Goal: Obtain resource: Obtain resource

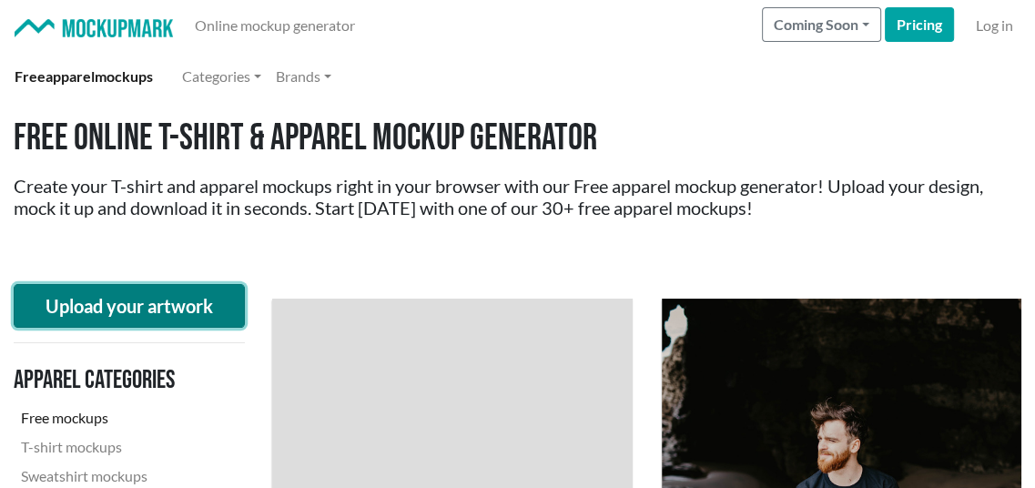
click at [172, 311] on button "Upload your artwork" at bounding box center [129, 306] width 231 height 44
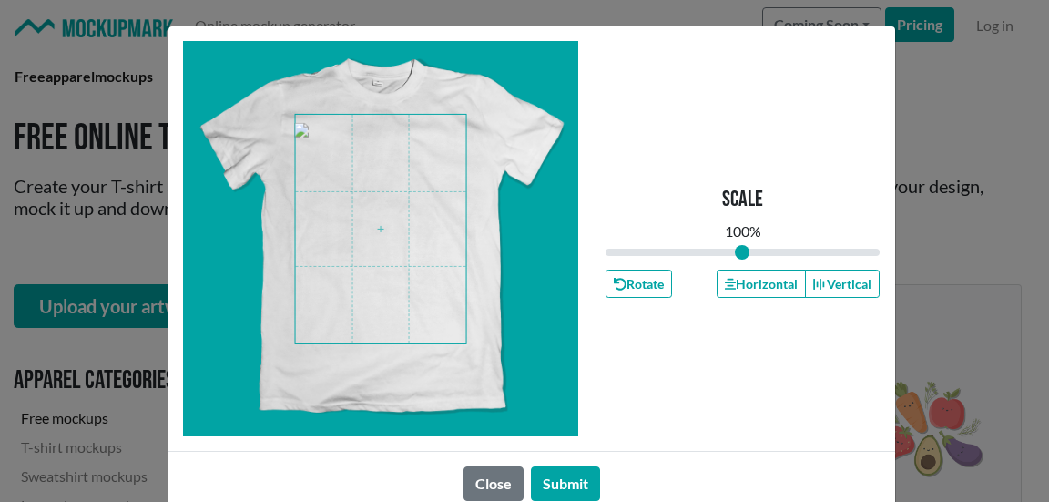
click at [366, 253] on span at bounding box center [380, 229] width 171 height 228
click at [570, 473] on button "Submit" at bounding box center [565, 483] width 69 height 35
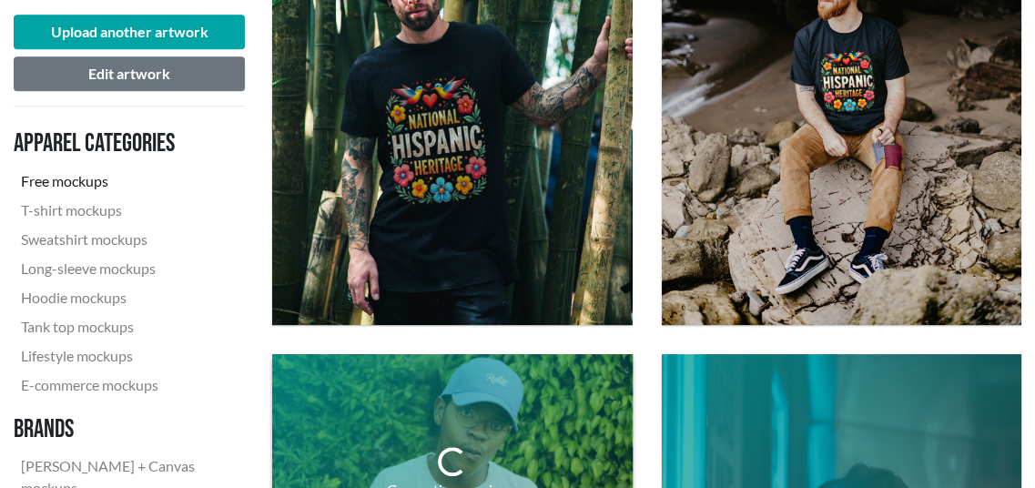
scroll to position [728, 0]
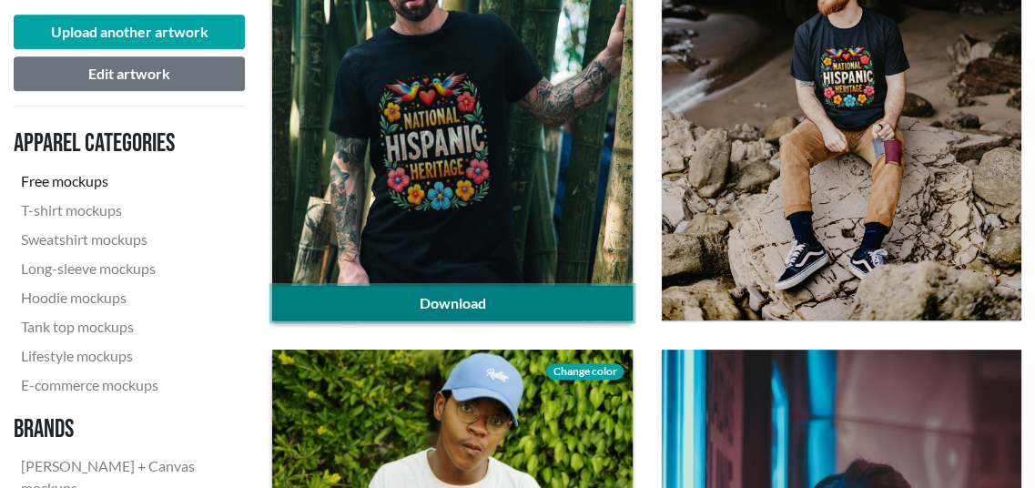
click at [531, 295] on link "Download" at bounding box center [452, 303] width 360 height 35
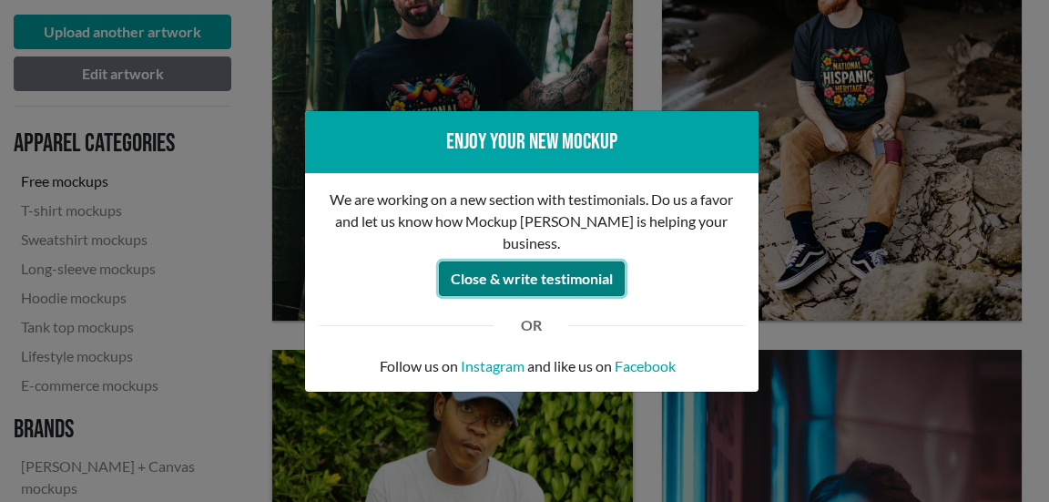
click at [535, 269] on button "Close & write testimonial" at bounding box center [532, 278] width 186 height 35
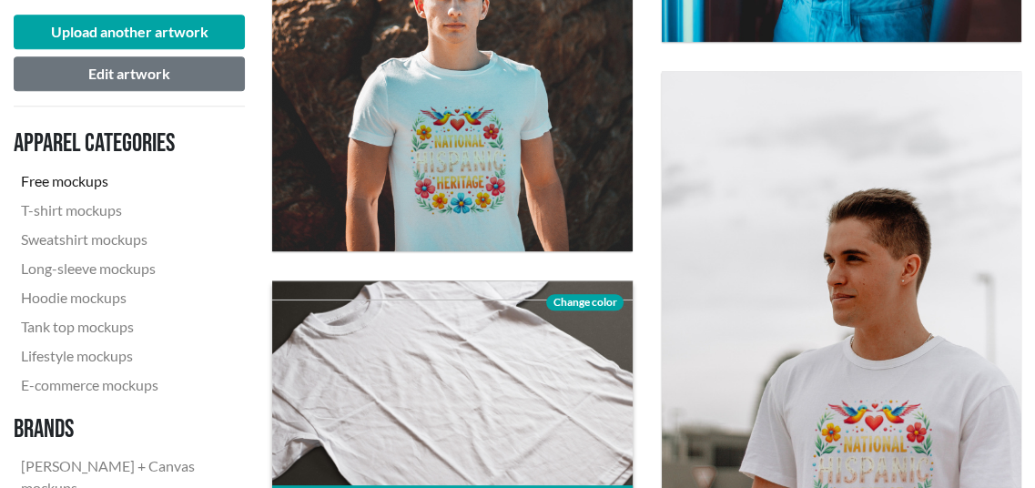
scroll to position [1700, 0]
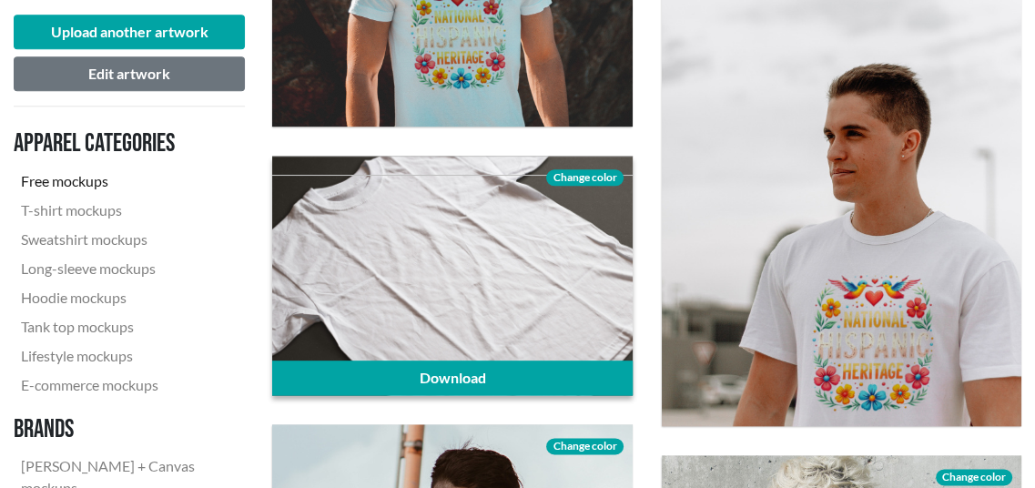
click at [594, 177] on span "Change color" at bounding box center [584, 177] width 76 height 16
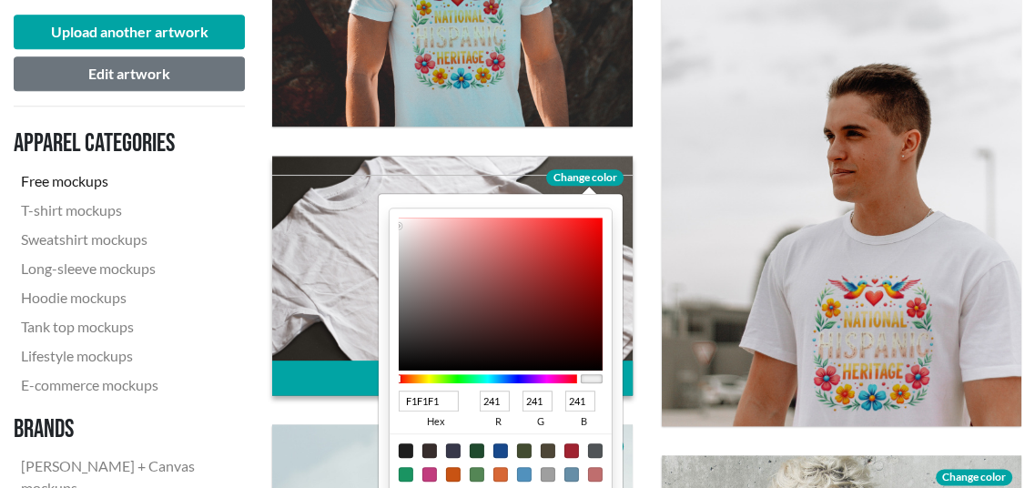
type input "0B0A0A"
type input "11"
type input "10"
click at [402, 362] on div at bounding box center [501, 294] width 204 height 153
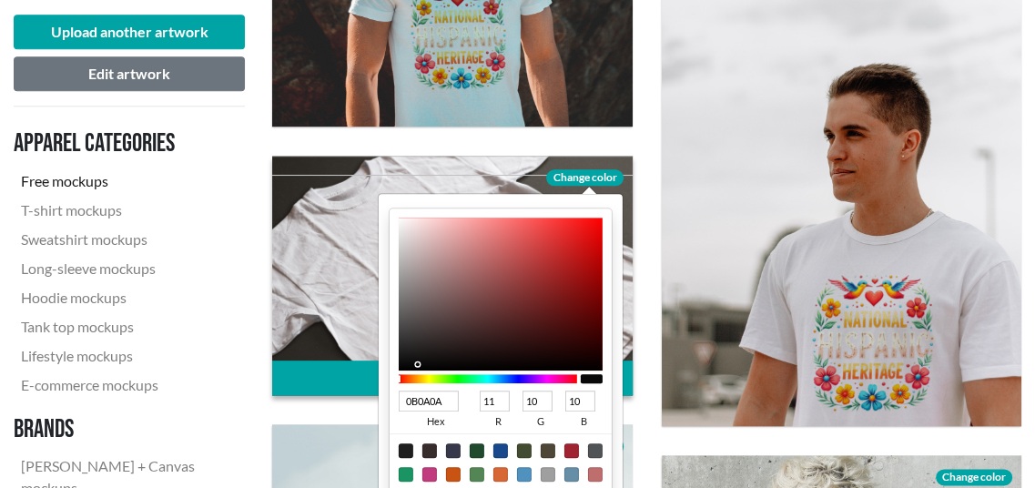
type input "0C0C0C"
type input "12"
click at [404, 361] on div at bounding box center [501, 294] width 204 height 153
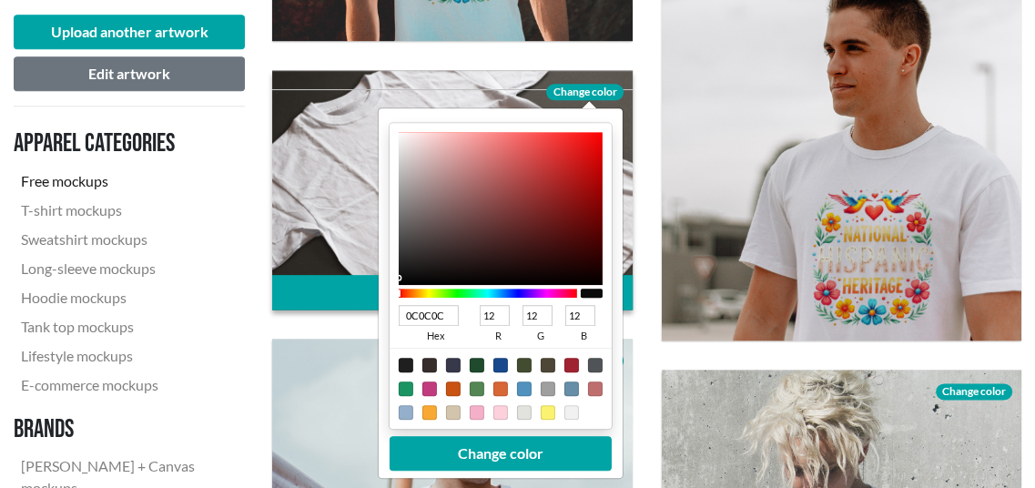
scroll to position [1882, 0]
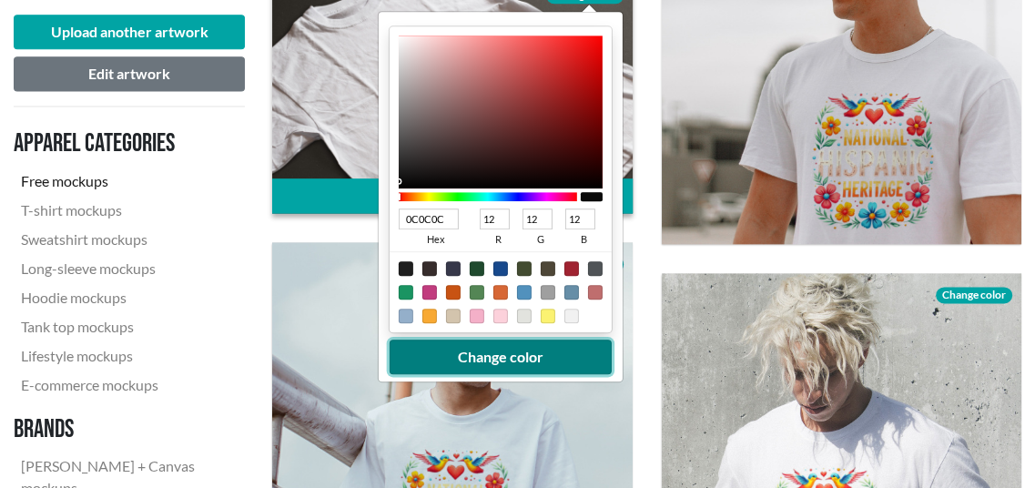
click at [504, 356] on button "Change color" at bounding box center [501, 357] width 222 height 35
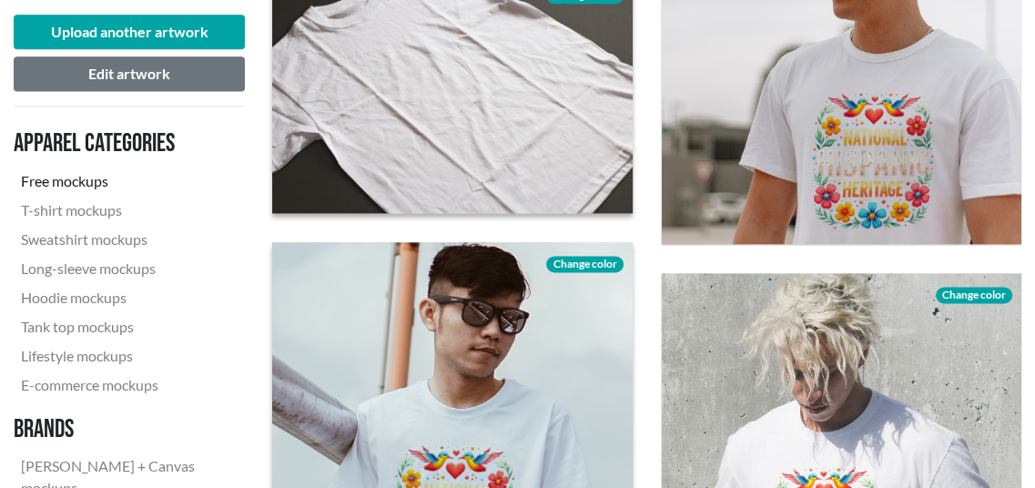
scroll to position [1791, 0]
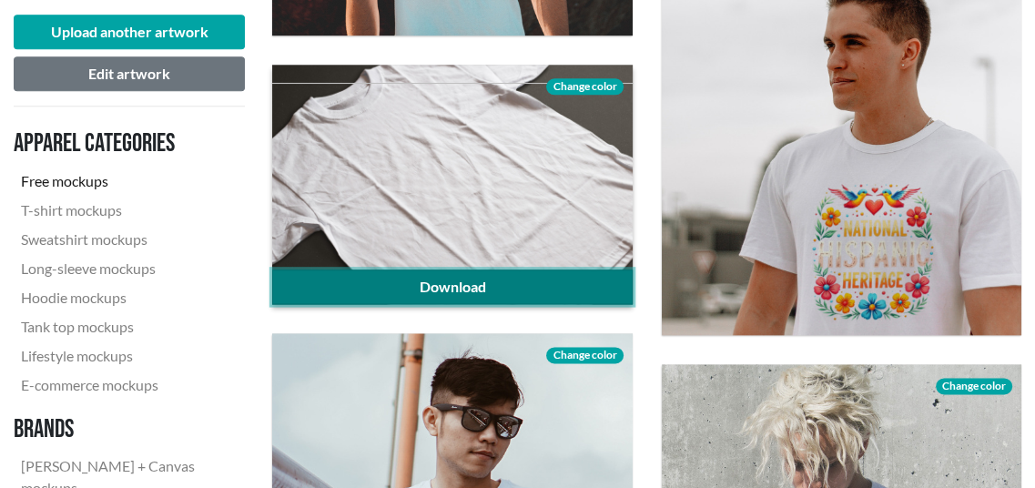
click at [512, 276] on link "Download" at bounding box center [452, 286] width 360 height 35
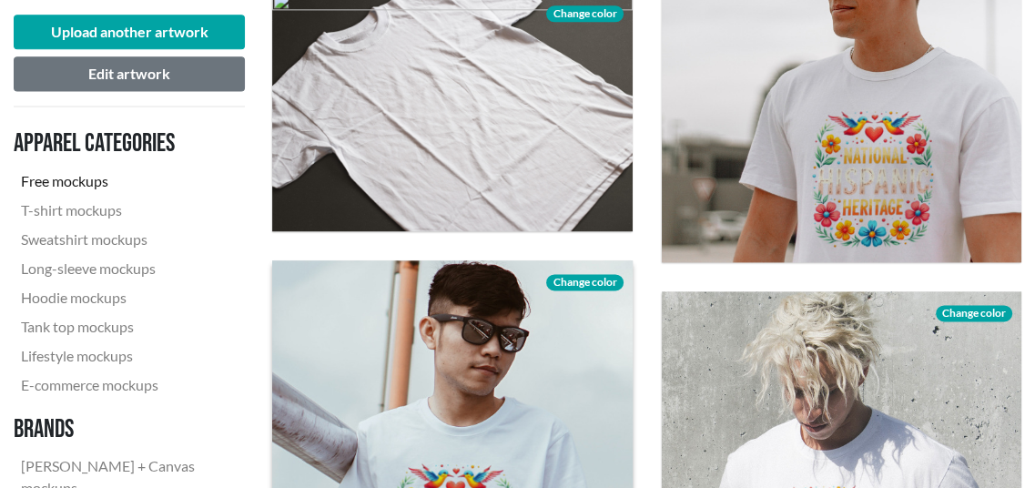
scroll to position [1973, 0]
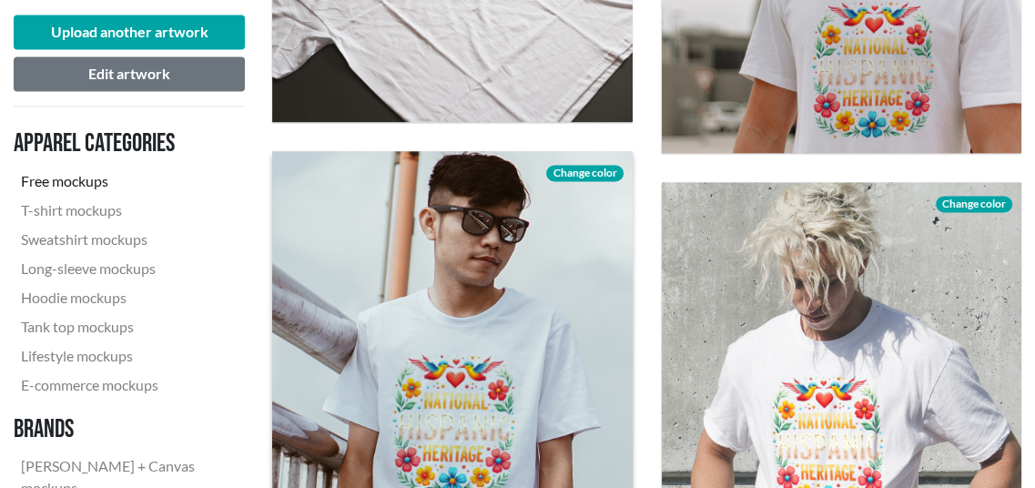
click at [594, 167] on span "Change color" at bounding box center [584, 173] width 76 height 16
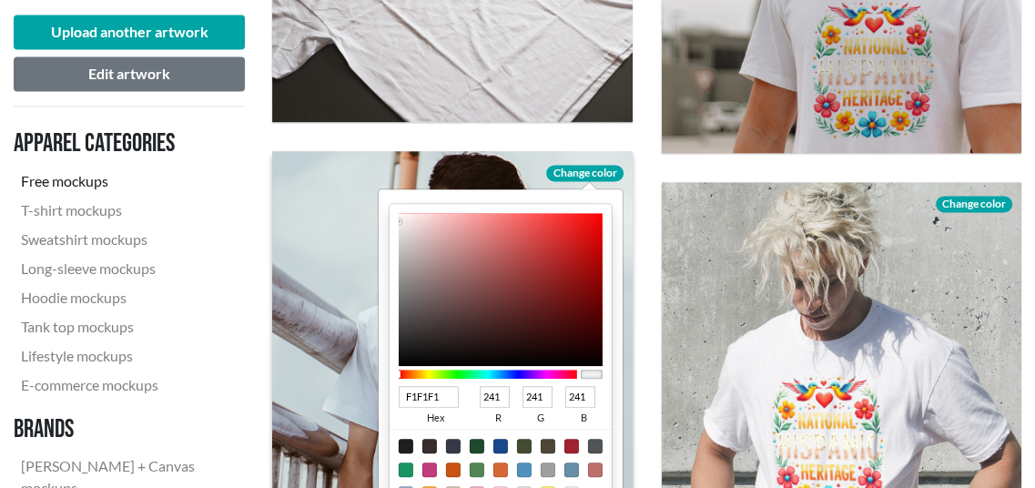
type input "520E0E"
type input "82"
type input "14"
click at [568, 315] on div at bounding box center [501, 289] width 204 height 153
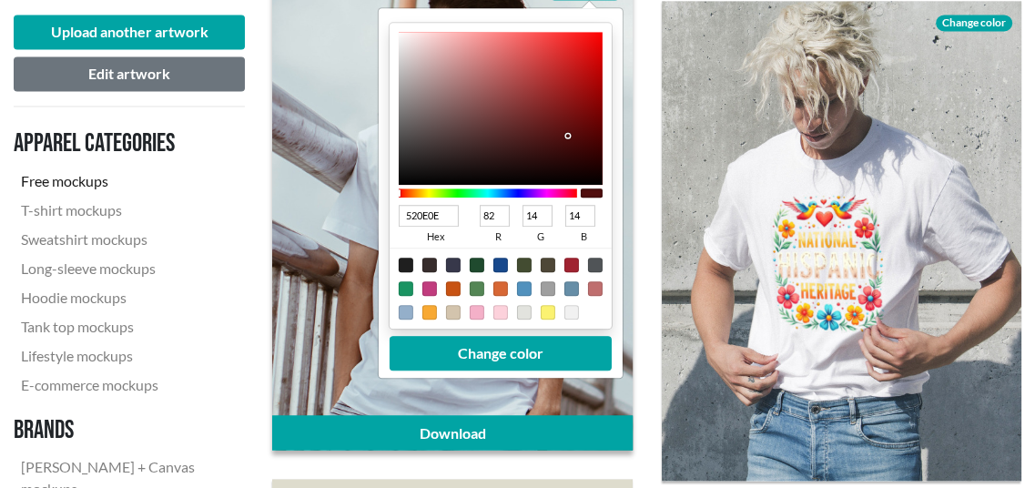
scroll to position [2156, 0]
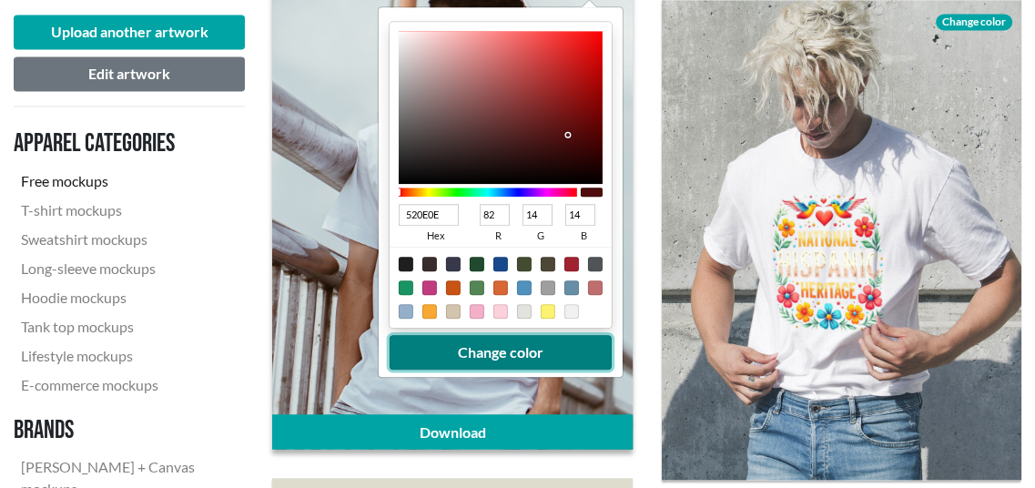
click at [566, 353] on button "Change color" at bounding box center [501, 352] width 222 height 35
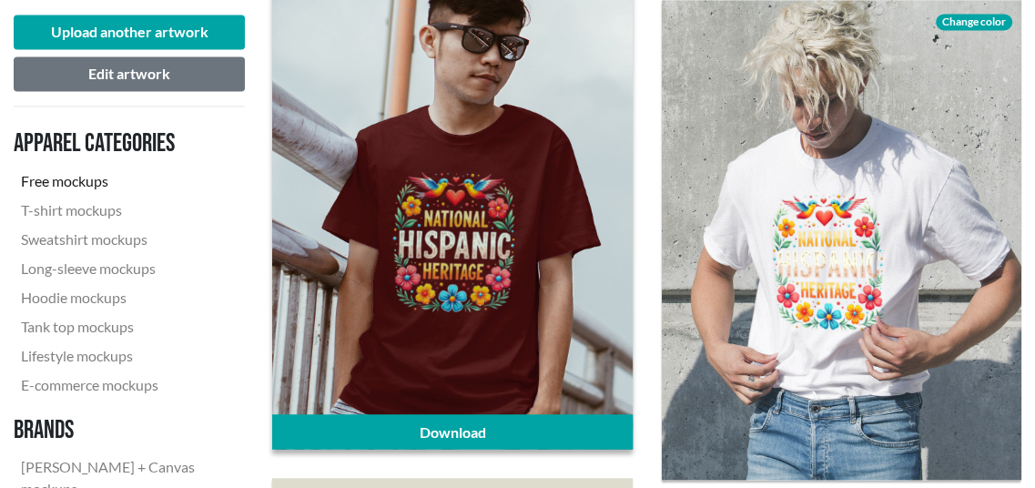
scroll to position [2338, 0]
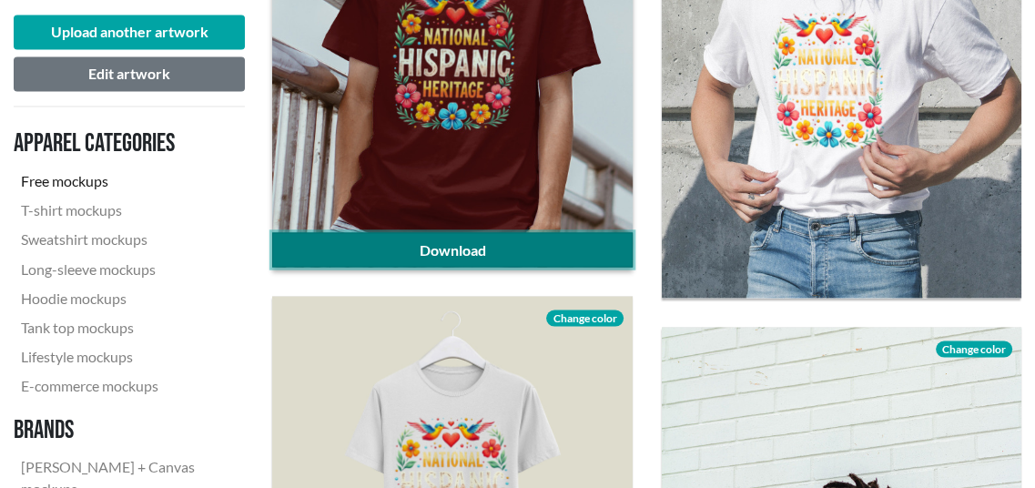
click at [495, 247] on link "Download" at bounding box center [452, 249] width 360 height 35
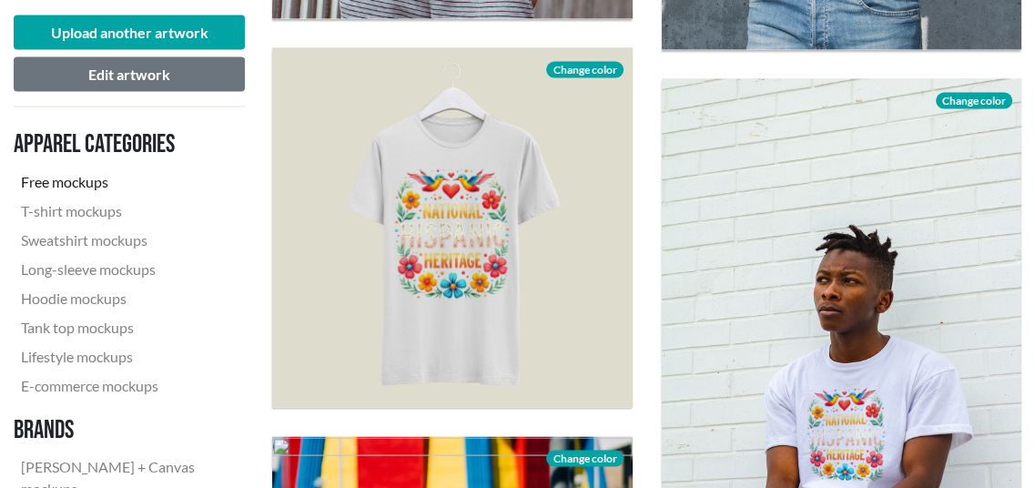
scroll to position [2611, 0]
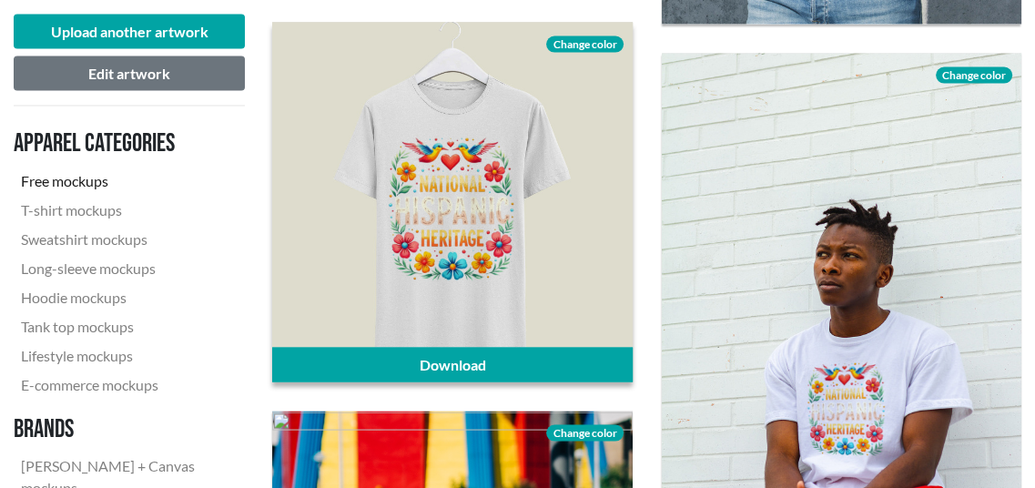
click at [596, 43] on span "Change color" at bounding box center [584, 44] width 76 height 16
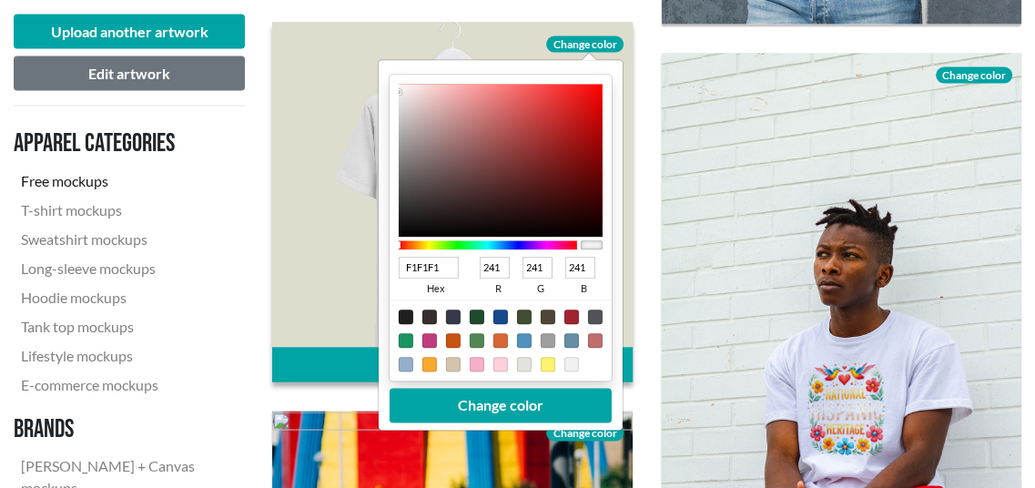
click at [459, 245] on div at bounding box center [488, 245] width 178 height 9
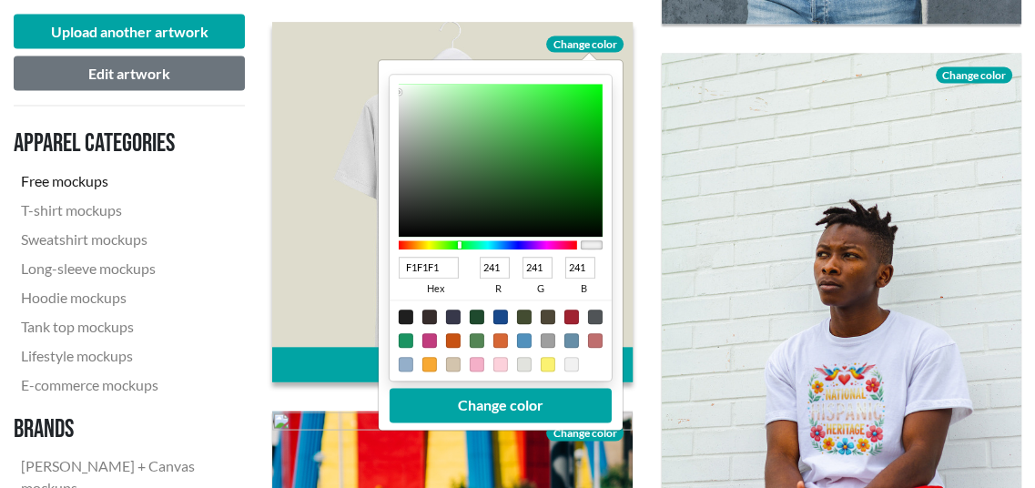
type input "09360B"
type input "9"
type input "54"
type input "11"
click at [568, 204] on div at bounding box center [501, 161] width 204 height 153
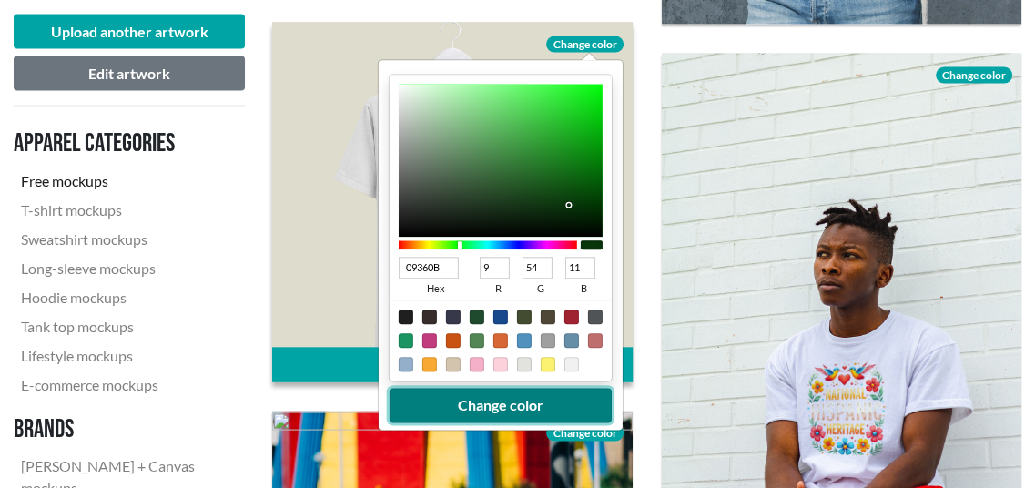
click at [549, 405] on button "Change color" at bounding box center [501, 406] width 222 height 35
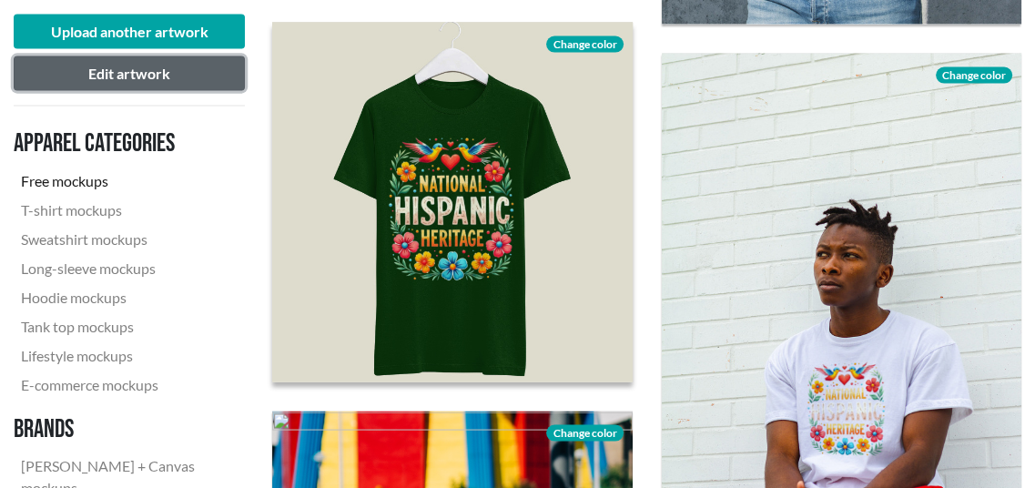
click at [113, 76] on button "Edit artwork" at bounding box center [129, 73] width 231 height 35
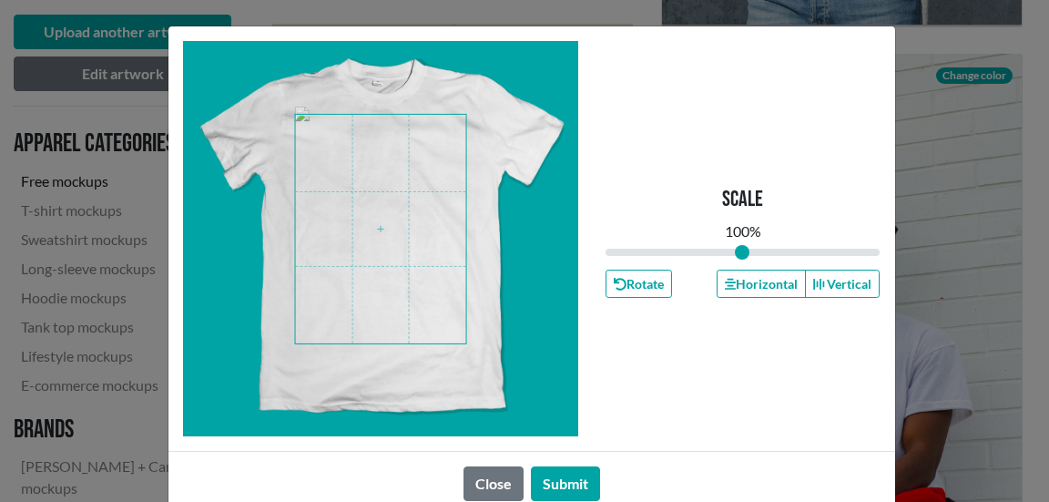
click at [376, 247] on span at bounding box center [380, 229] width 171 height 228
click at [553, 482] on button "Submit" at bounding box center [565, 483] width 69 height 35
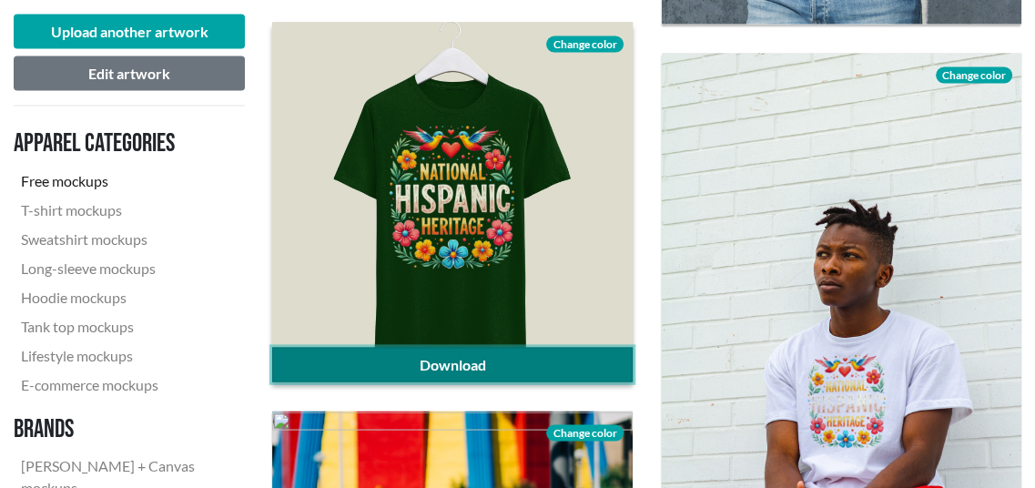
click at [478, 359] on link "Download" at bounding box center [452, 365] width 360 height 35
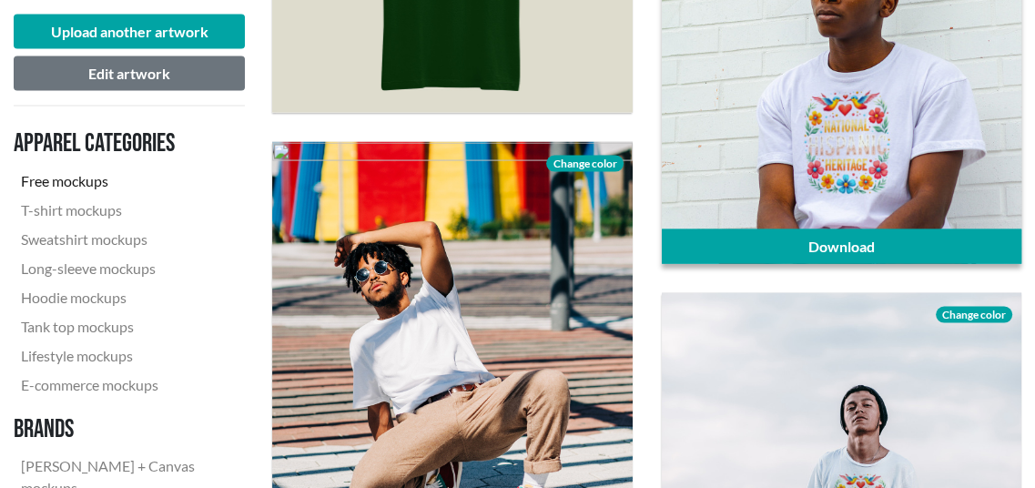
scroll to position [2884, 0]
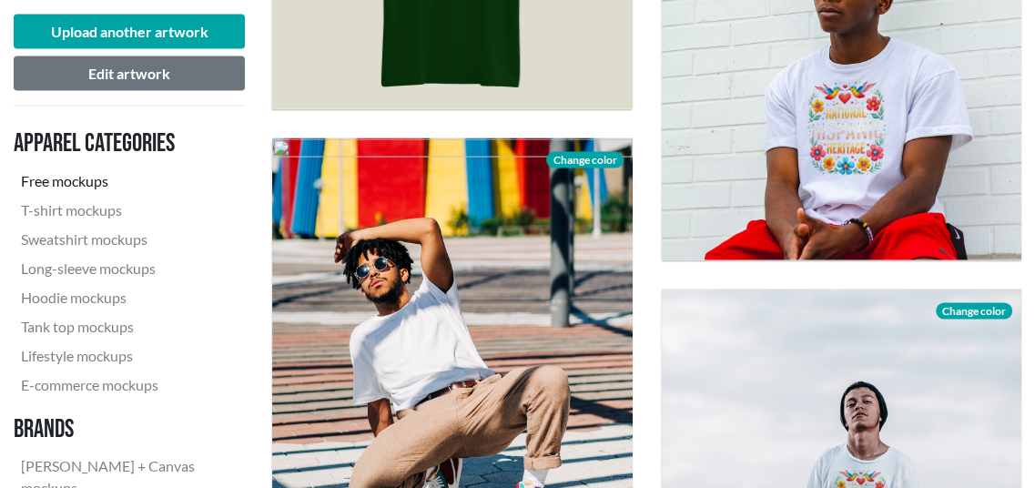
click at [244, 276] on nav "Apparel categories Free mockups T-shirt mockups Sweatshirt mockups Long-sleeve …" at bounding box center [129, 359] width 231 height 476
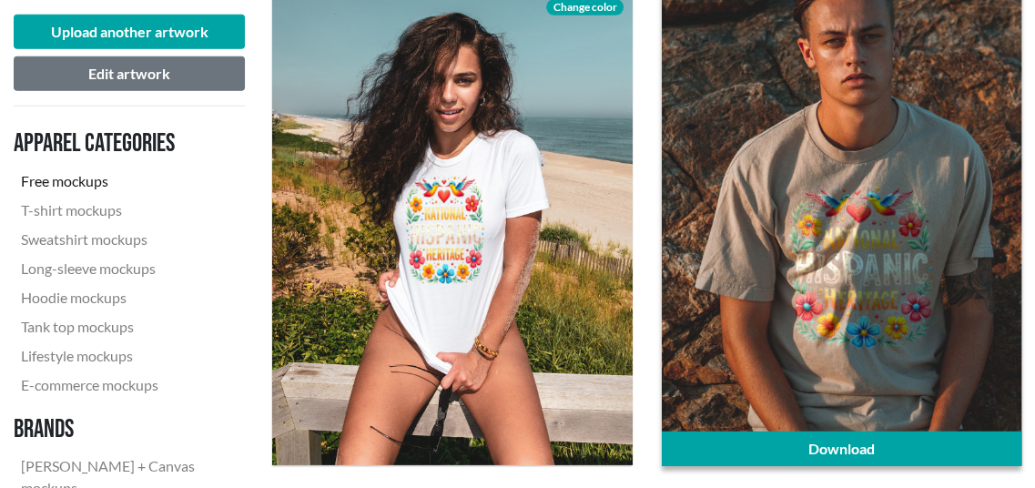
scroll to position [3976, 0]
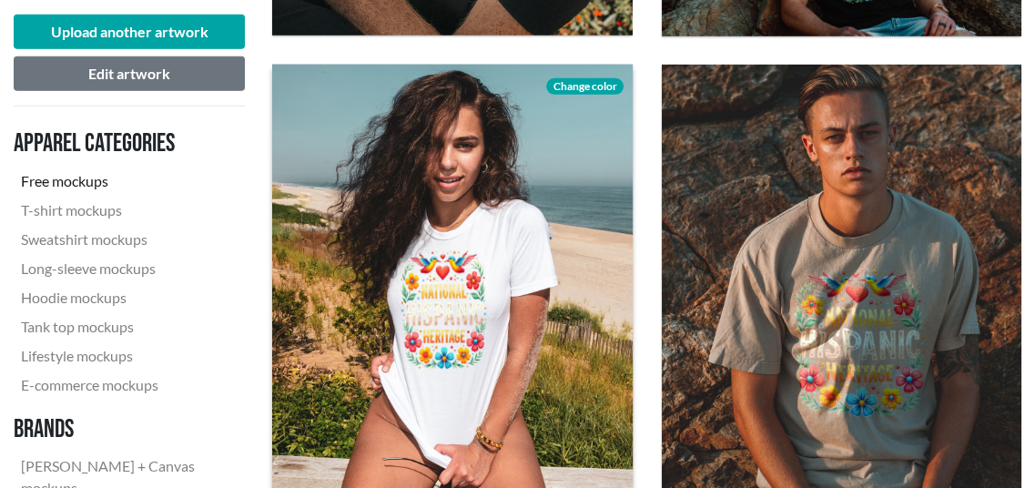
click at [594, 86] on span "Change color" at bounding box center [584, 86] width 76 height 16
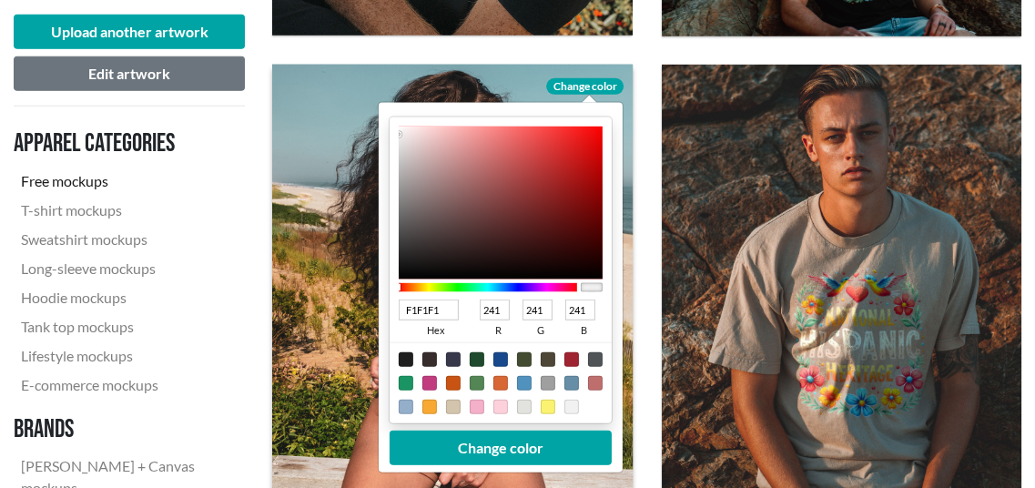
type input "0D0D0D"
type input "13"
click at [405, 269] on div at bounding box center [501, 202] width 204 height 153
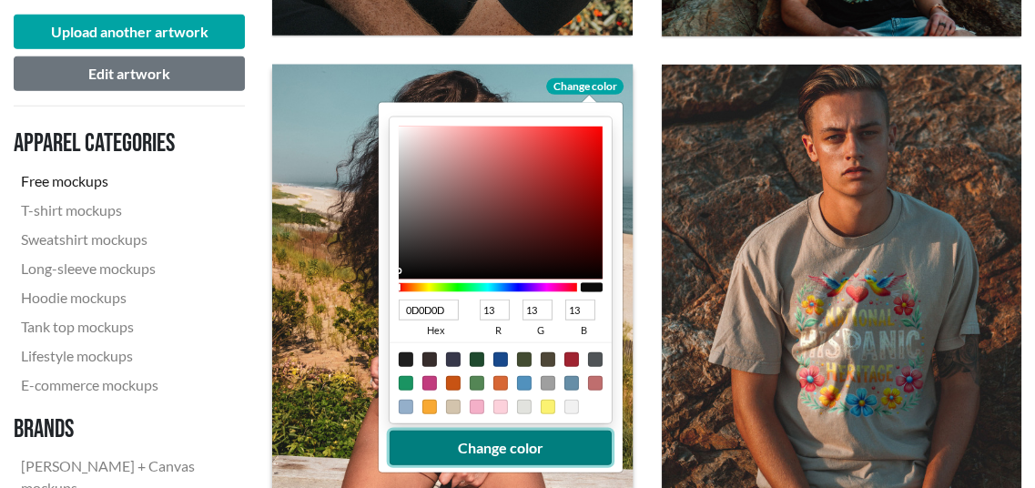
click at [590, 443] on button "Change color" at bounding box center [501, 447] width 222 height 35
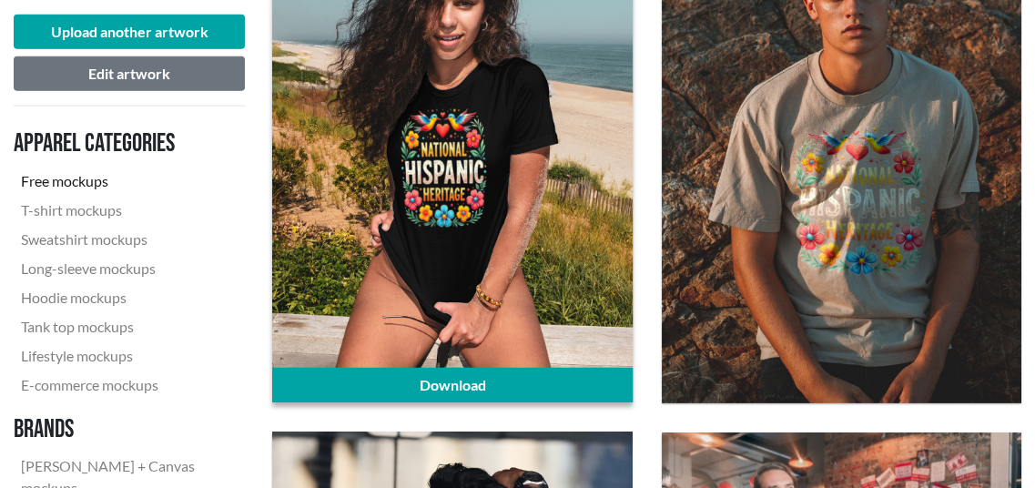
scroll to position [4158, 0]
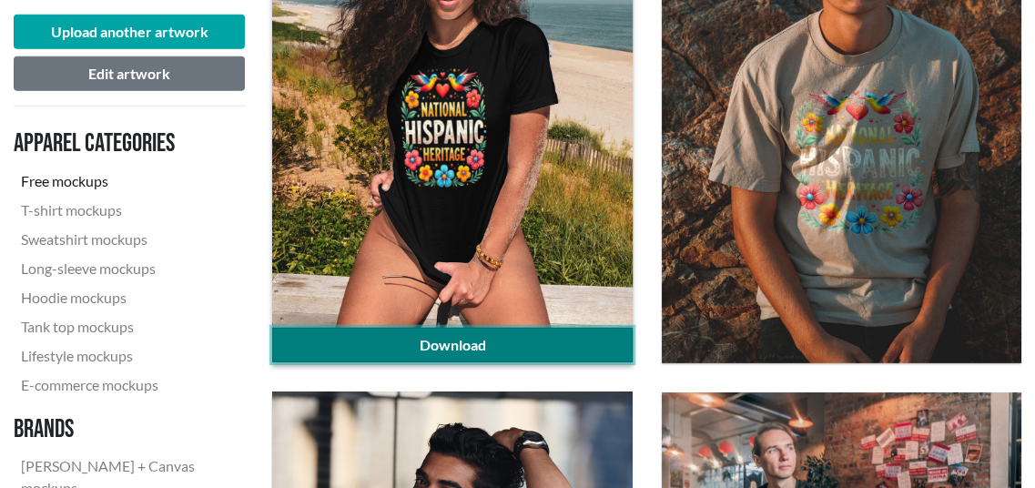
click at [578, 341] on link "Download" at bounding box center [452, 345] width 360 height 35
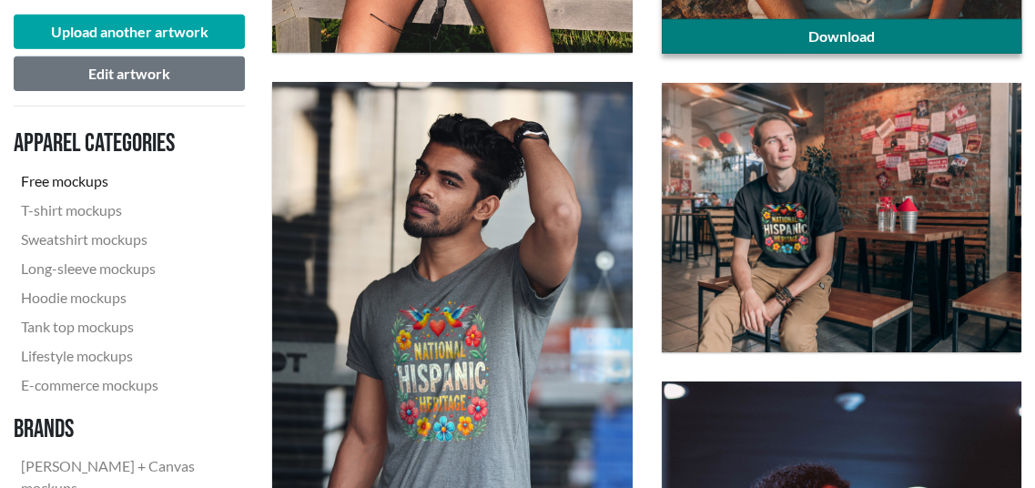
scroll to position [4522, 0]
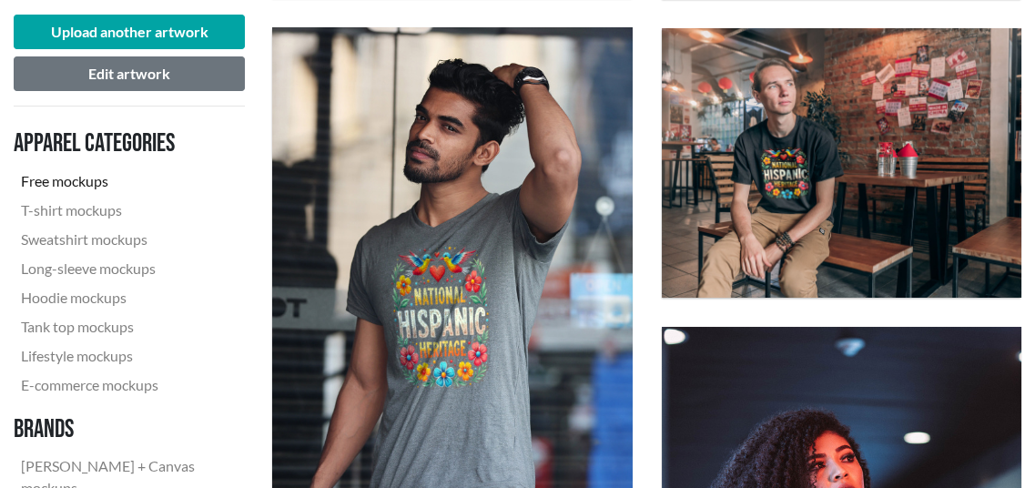
click at [261, 357] on div "Download" at bounding box center [452, 267] width 389 height 509
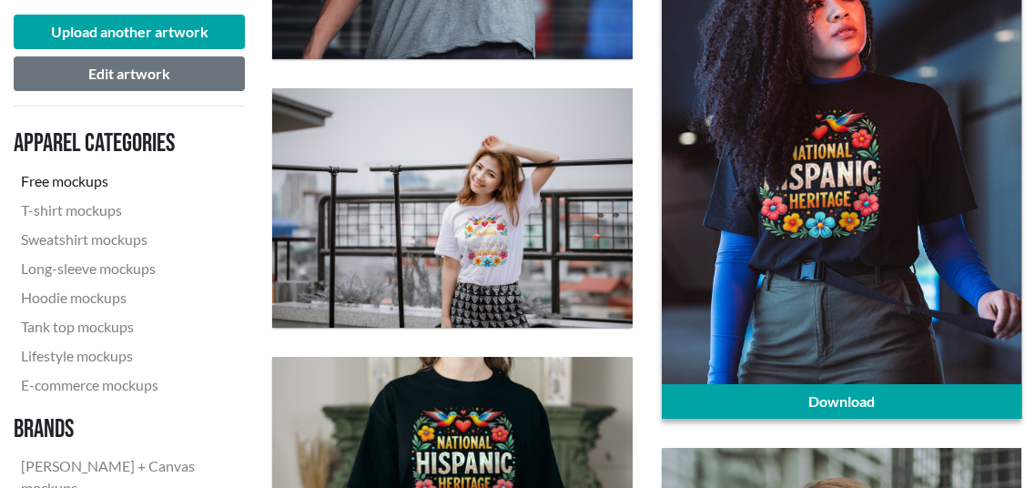
scroll to position [5068, 0]
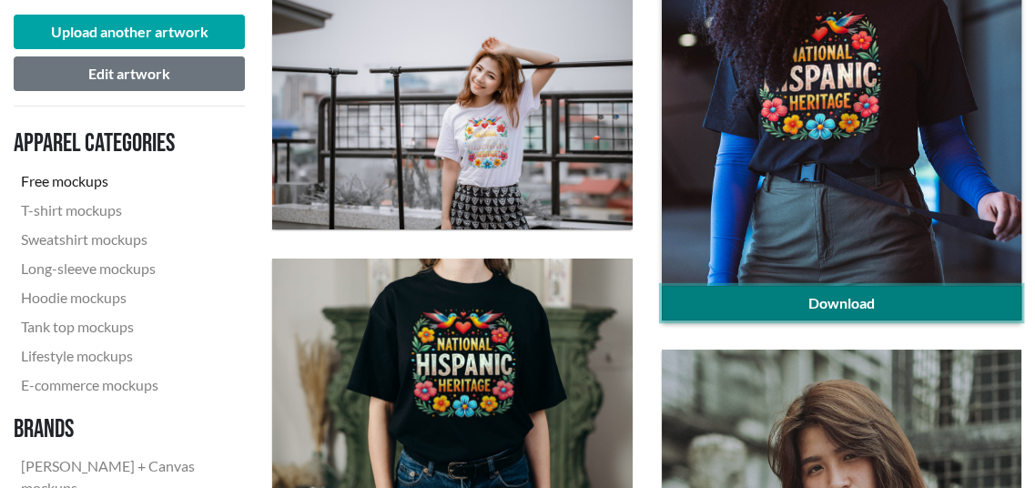
click at [884, 309] on link "Download" at bounding box center [842, 303] width 360 height 35
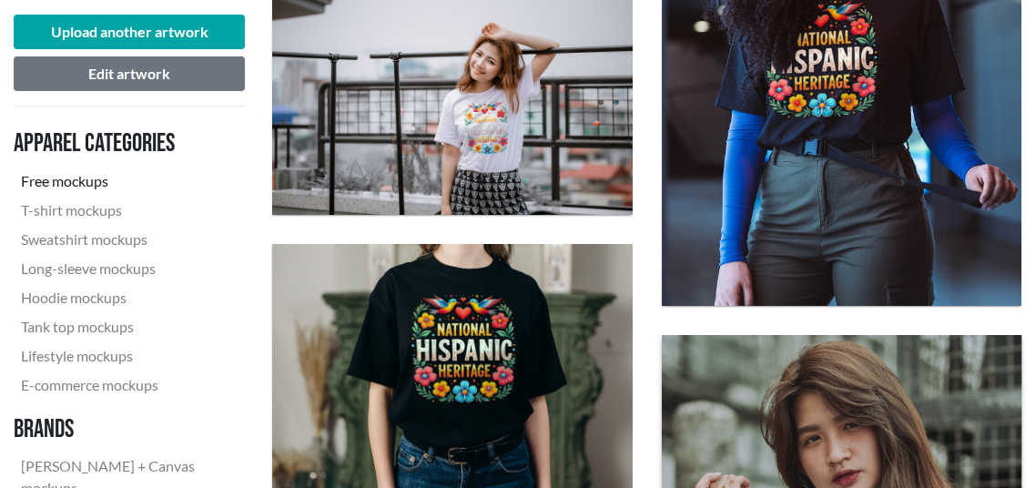
scroll to position [5250, 0]
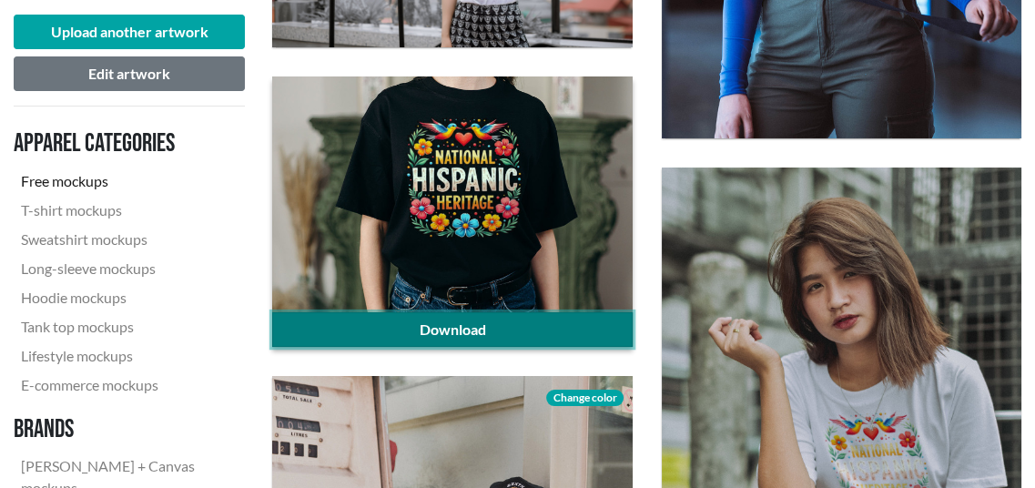
click at [433, 320] on link "Download" at bounding box center [452, 329] width 360 height 35
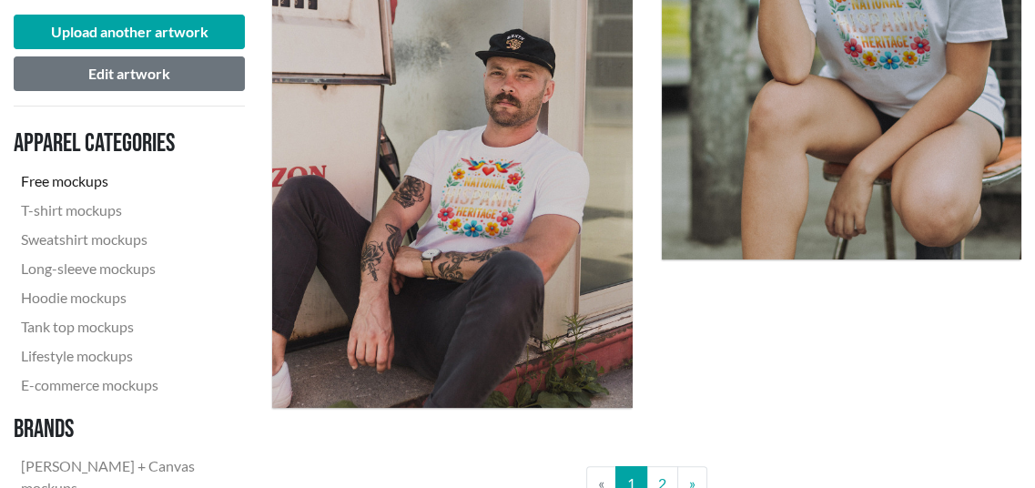
scroll to position [5706, 0]
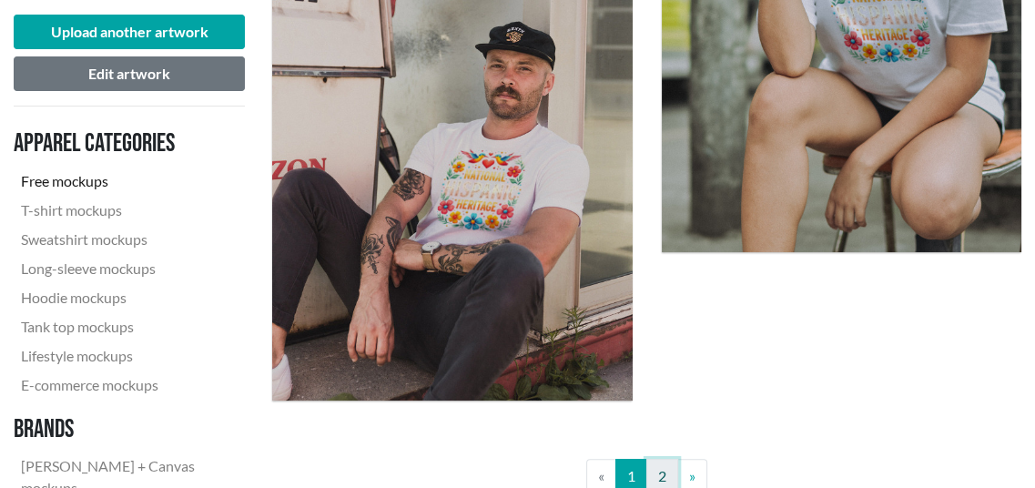
click at [658, 469] on link "2" at bounding box center [662, 476] width 32 height 35
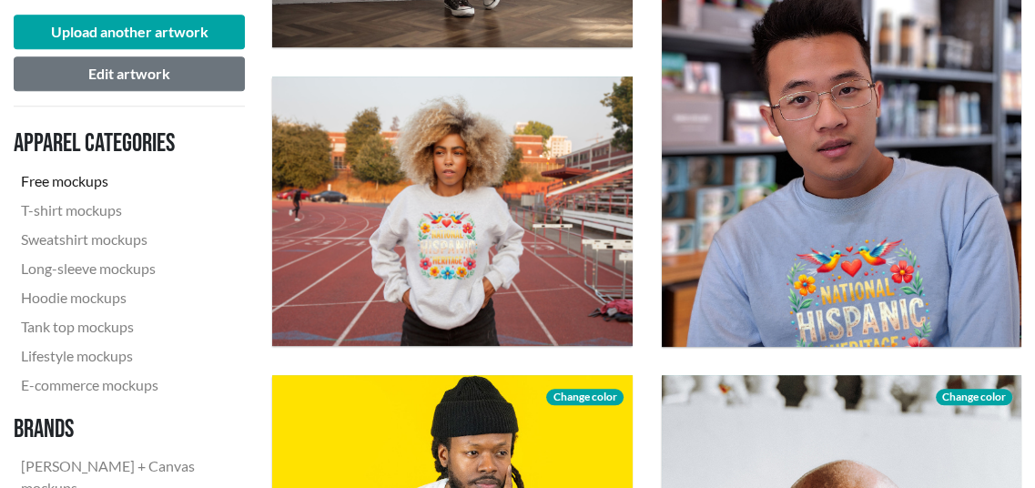
scroll to position [1274, 0]
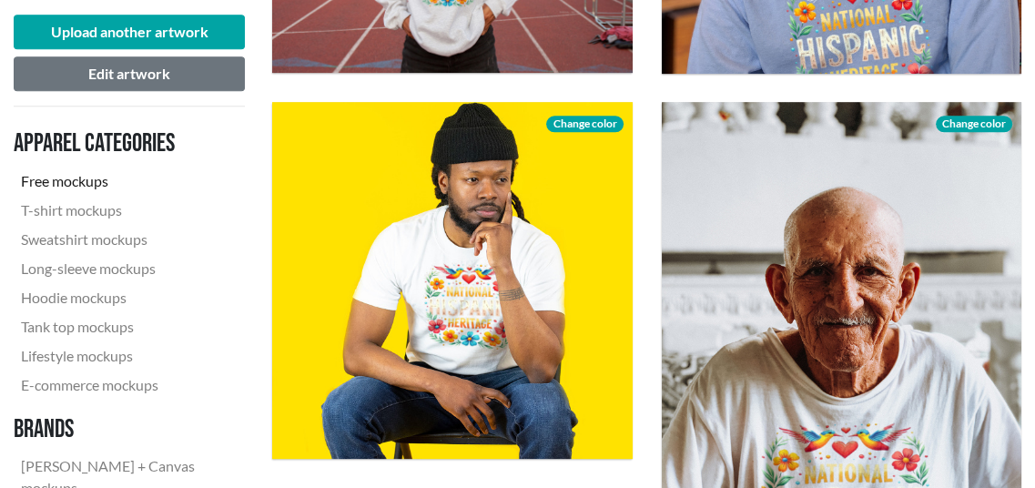
click at [236, 230] on nav "Apparel categories Free mockups T-shirt mockups Sweatshirt mockups Long-sleeve …" at bounding box center [129, 359] width 231 height 476
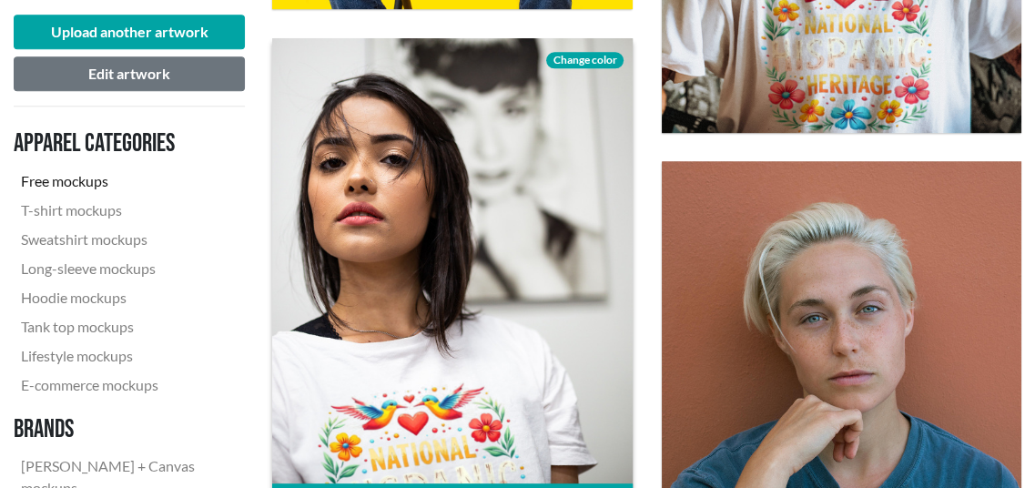
scroll to position [1639, 0]
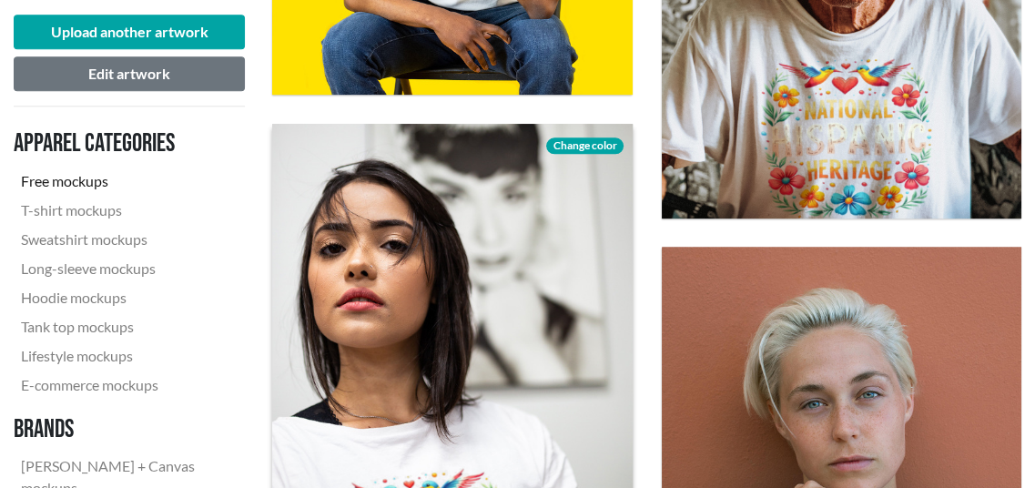
click at [589, 144] on span "Change color" at bounding box center [584, 145] width 76 height 16
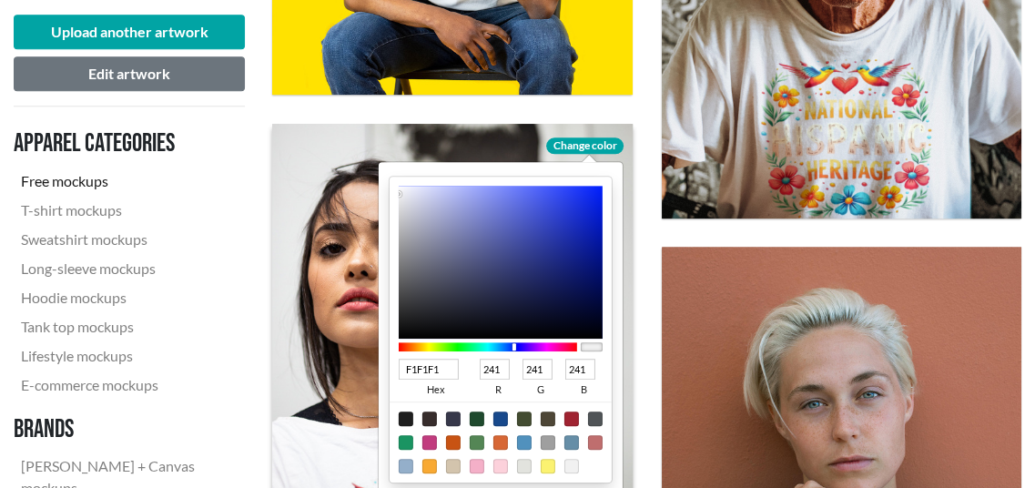
click at [513, 345] on div at bounding box center [488, 346] width 178 height 9
type input "0A1563"
type input "10"
type input "21"
type input "99"
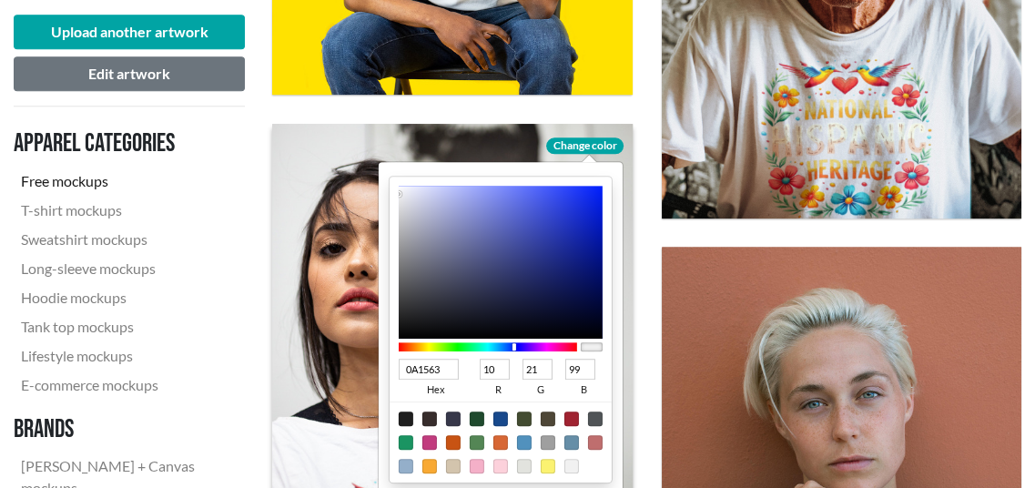
click at [581, 279] on div at bounding box center [501, 262] width 204 height 153
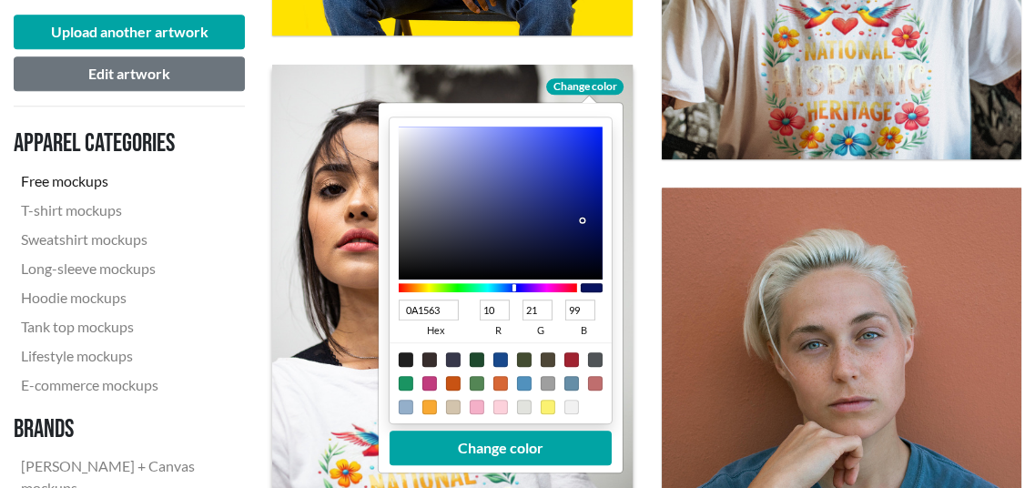
scroll to position [1730, 0]
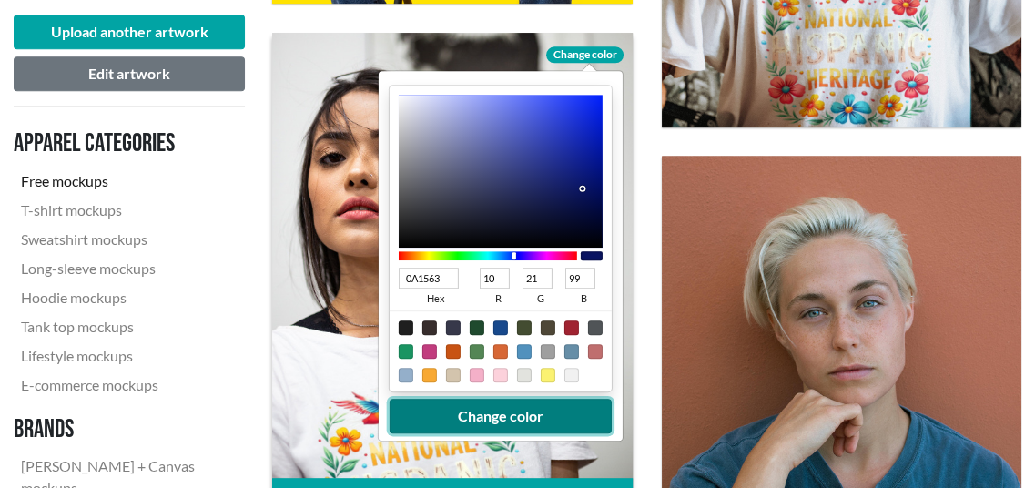
click at [523, 413] on button "Change color" at bounding box center [501, 416] width 222 height 35
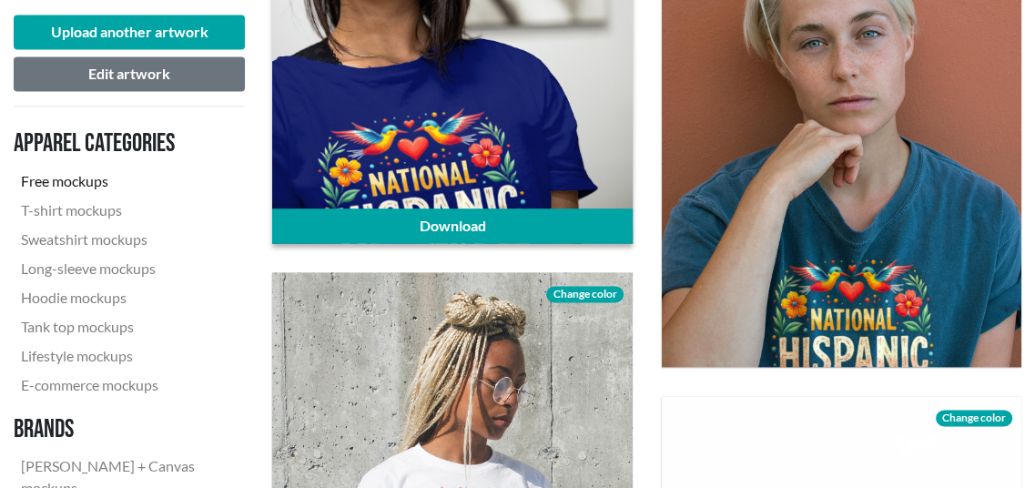
scroll to position [2003, 0]
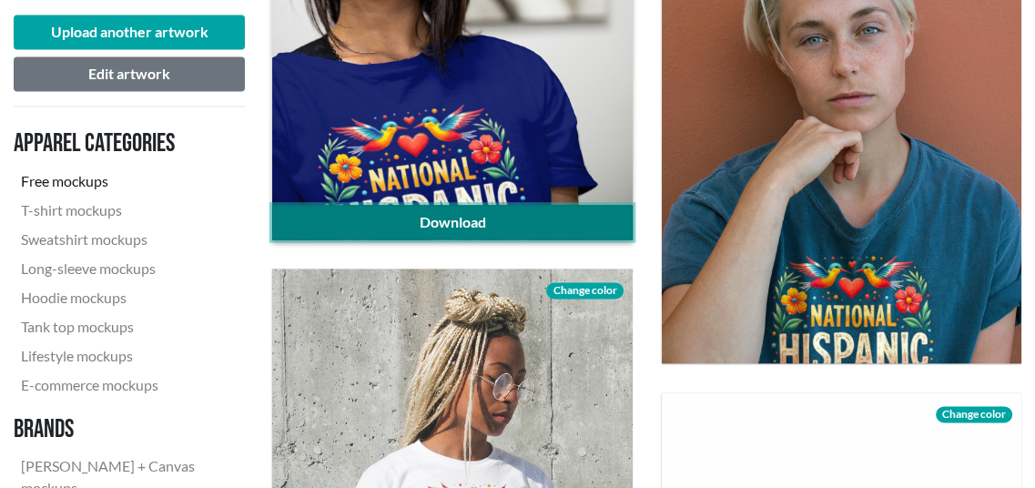
click at [508, 217] on link "Download" at bounding box center [452, 222] width 360 height 35
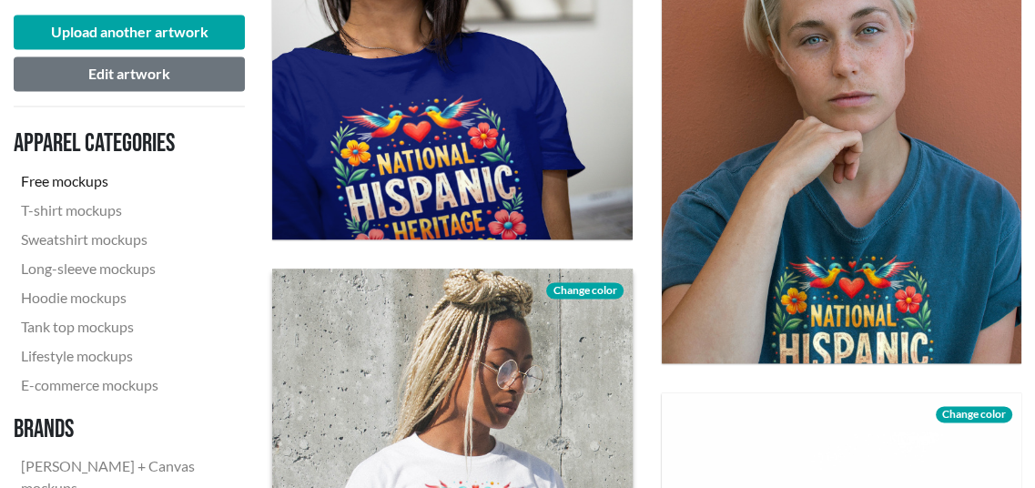
click at [573, 289] on span "Change color" at bounding box center [584, 290] width 76 height 16
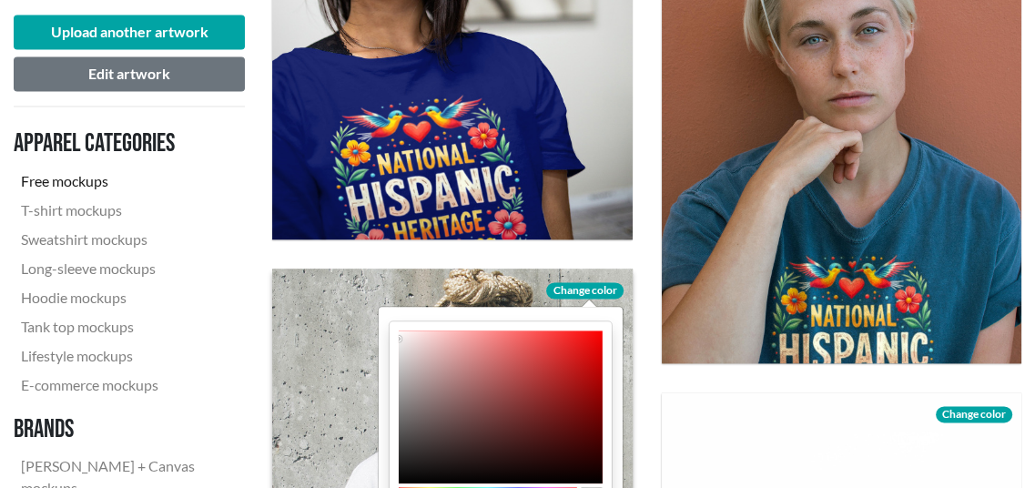
scroll to position [2185, 0]
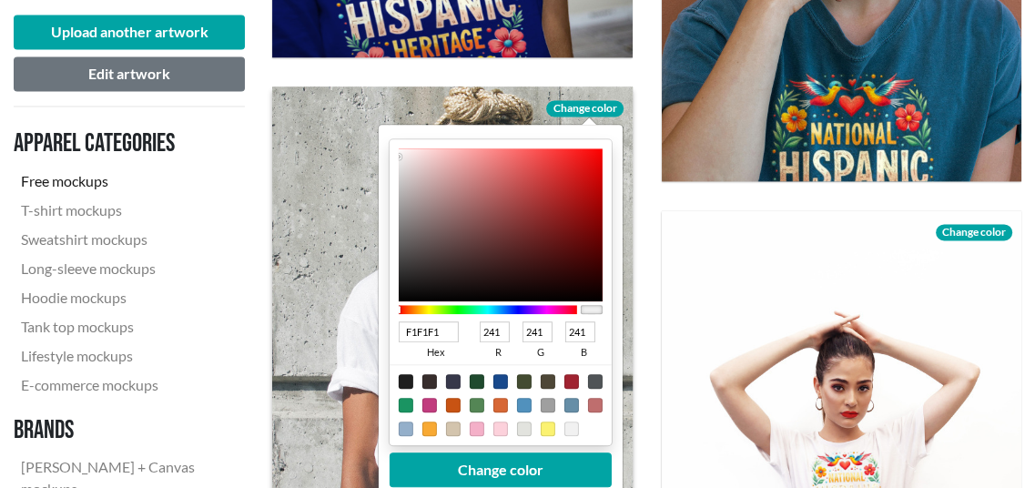
type input "5B0D0D"
type input "91"
type input "13"
click at [573, 246] on div at bounding box center [501, 224] width 204 height 153
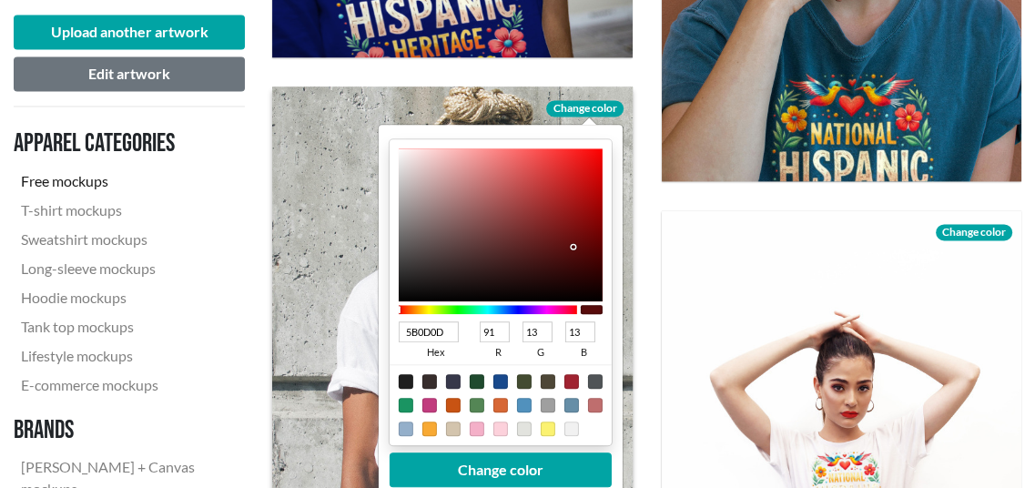
scroll to position [2367, 0]
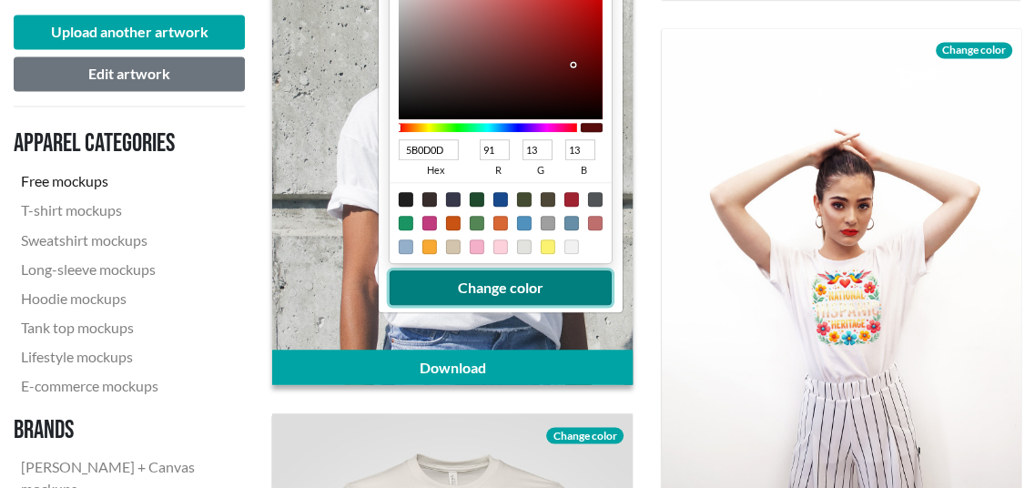
click at [532, 289] on button "Change color" at bounding box center [501, 287] width 222 height 35
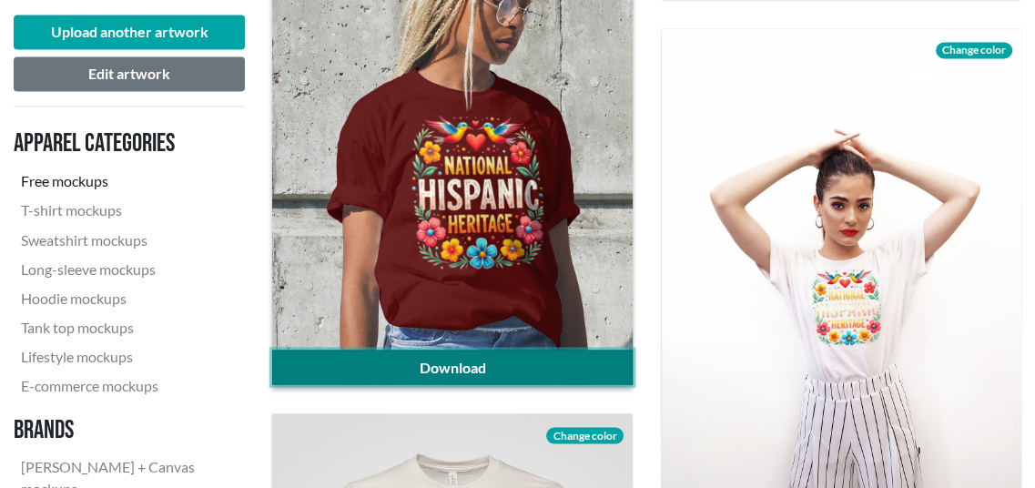
click at [532, 370] on link "Download" at bounding box center [452, 367] width 360 height 35
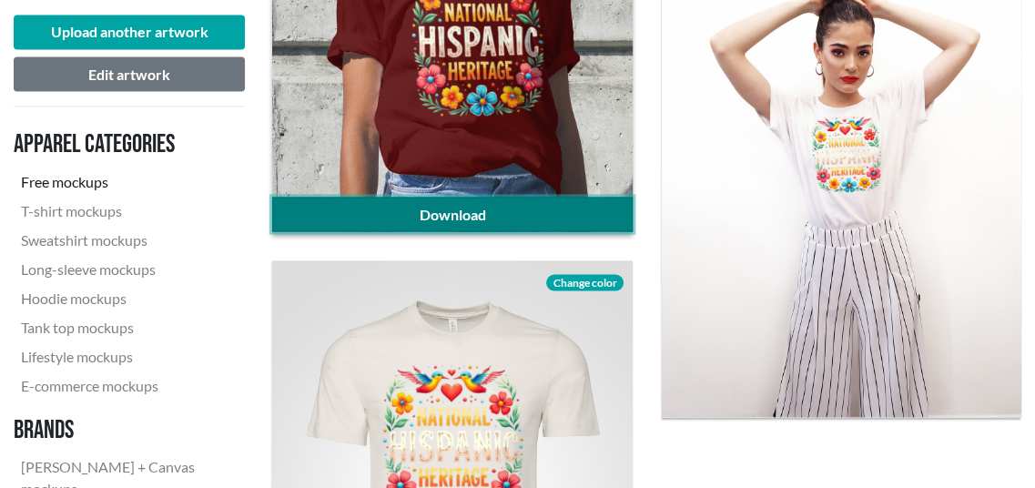
scroll to position [2549, 0]
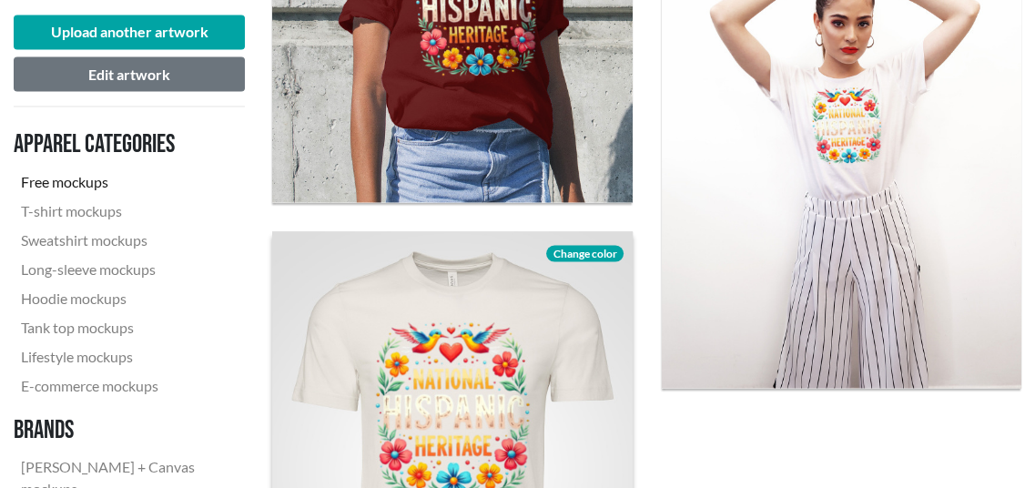
click at [604, 249] on span "Change color" at bounding box center [584, 253] width 76 height 16
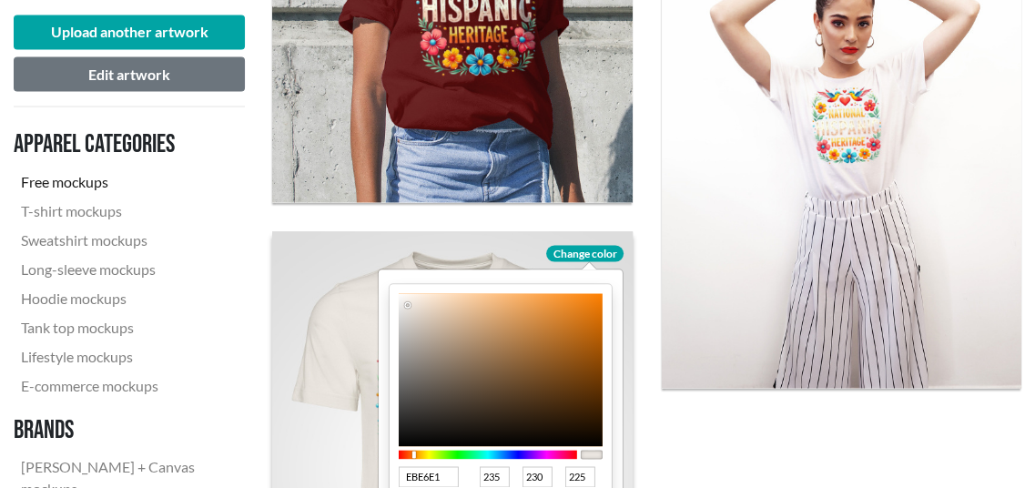
type input "E7E1EB"
type input "231"
type input "225"
type input "235"
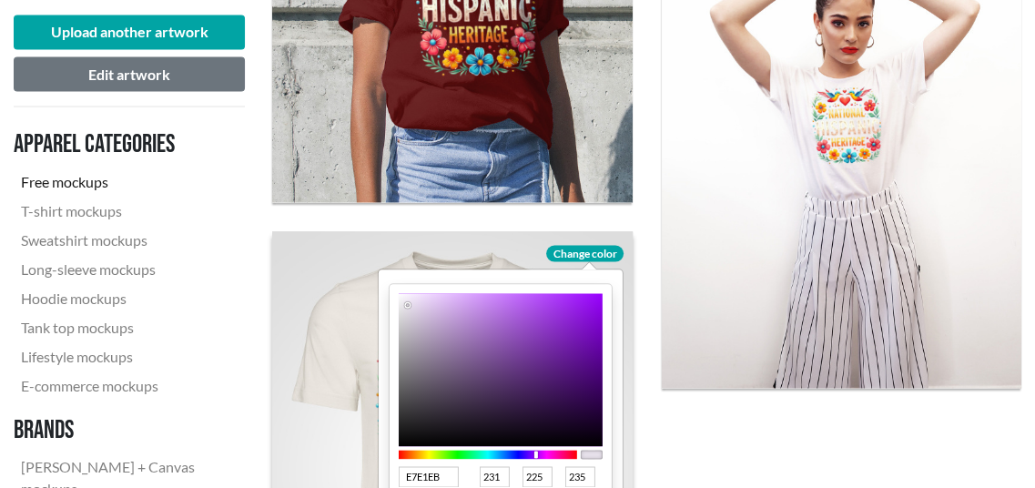
click at [535, 450] on div at bounding box center [488, 454] width 178 height 9
type input "420E64"
type input "66"
type input "14"
type input "100"
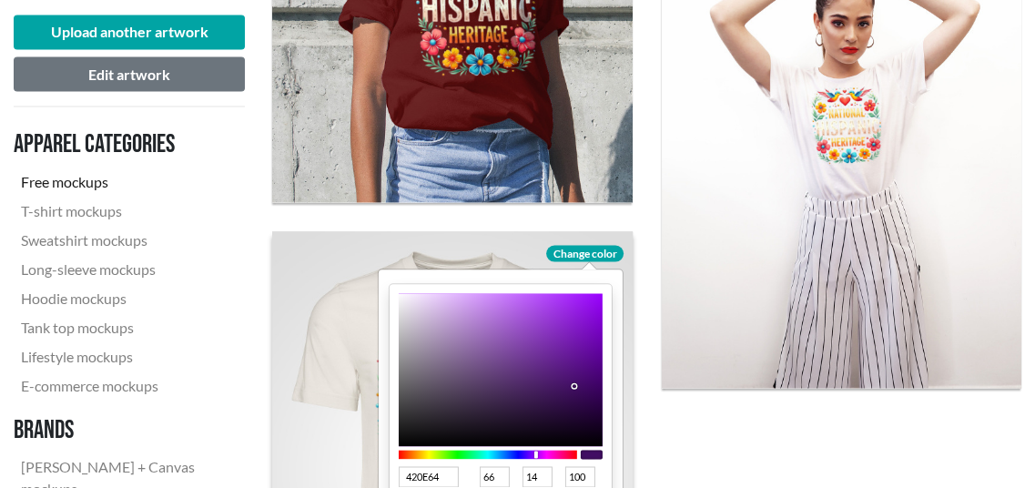
click at [574, 385] on div at bounding box center [501, 369] width 204 height 153
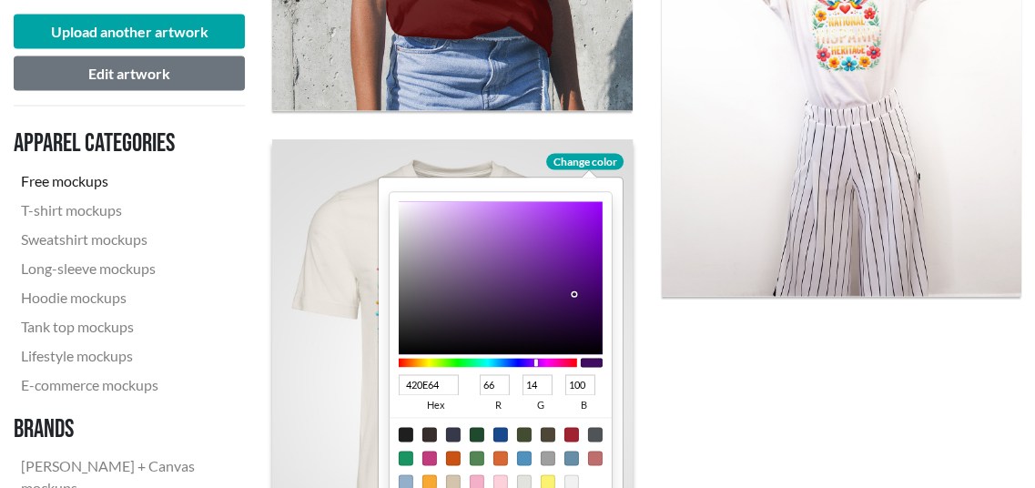
scroll to position [2822, 0]
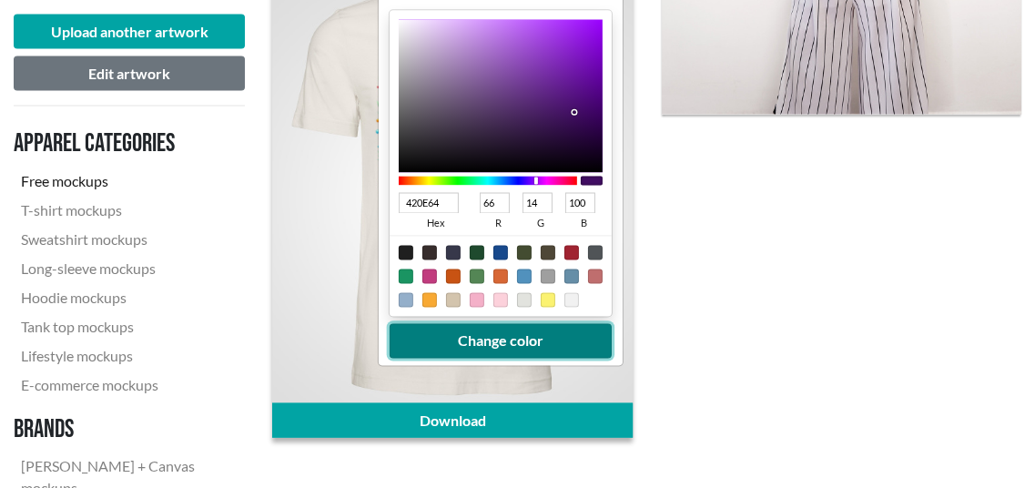
click at [557, 333] on button "Change color" at bounding box center [501, 341] width 222 height 35
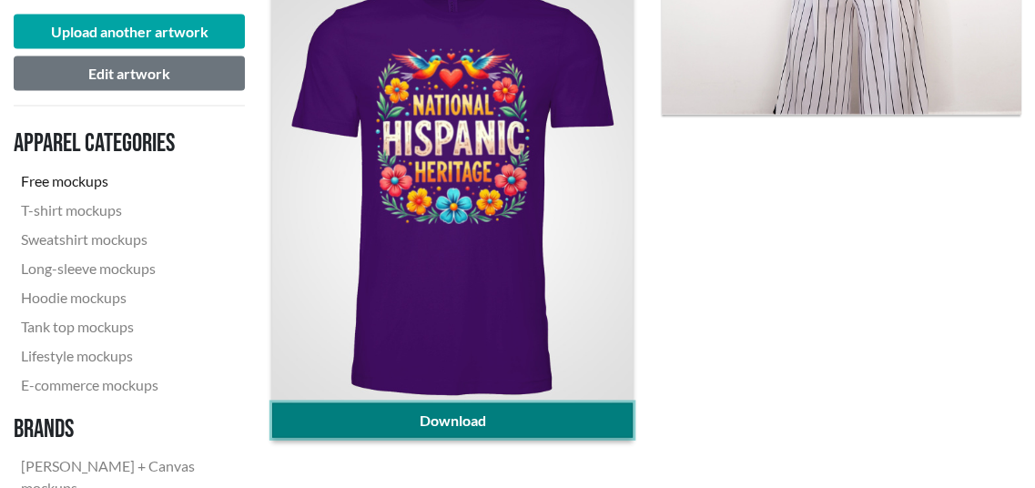
click at [495, 411] on link "Download" at bounding box center [452, 420] width 360 height 35
